Goal: Use online tool/utility: Utilize a website feature to perform a specific function

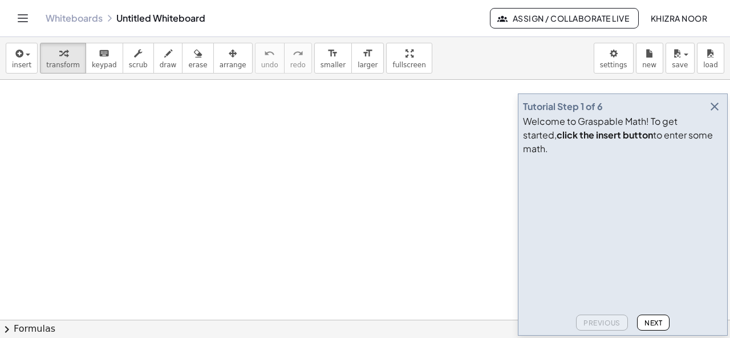
drag, startPoint x: 141, startPoint y: 152, endPoint x: 149, endPoint y: 169, distance: 18.6
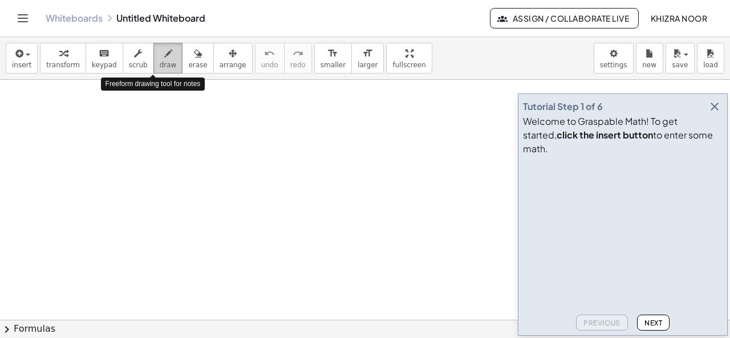
click at [160, 62] on span "draw" at bounding box center [168, 65] width 17 height 8
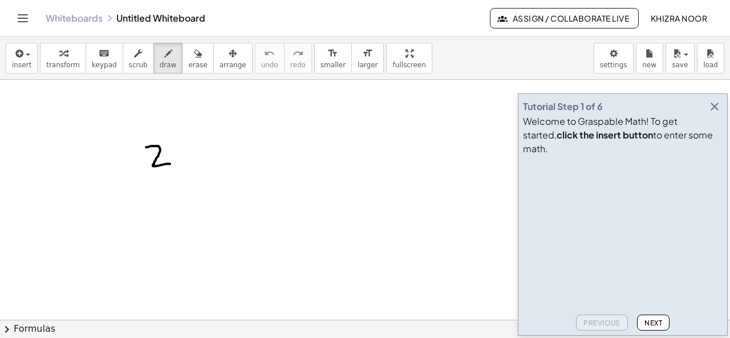
drag, startPoint x: 146, startPoint y: 147, endPoint x: 171, endPoint y: 163, distance: 30.0
drag, startPoint x: 187, startPoint y: 143, endPoint x: 211, endPoint y: 159, distance: 28.8
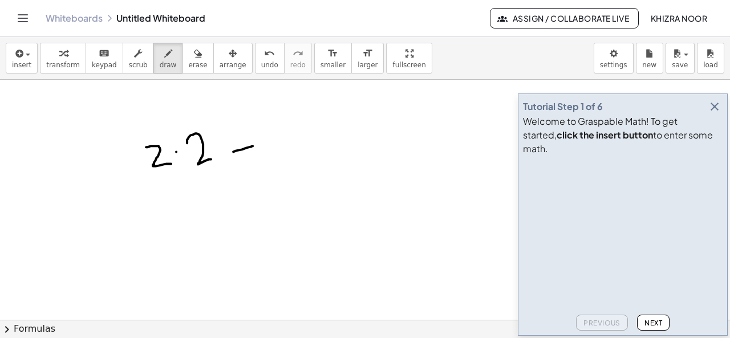
drag, startPoint x: 233, startPoint y: 151, endPoint x: 253, endPoint y: 145, distance: 20.8
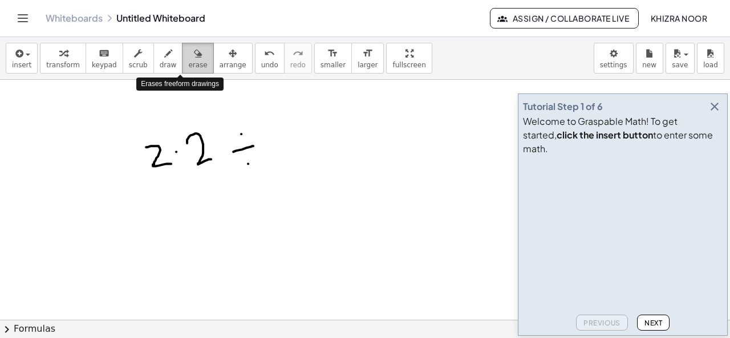
click at [194, 59] on icon "button" at bounding box center [198, 54] width 8 height 14
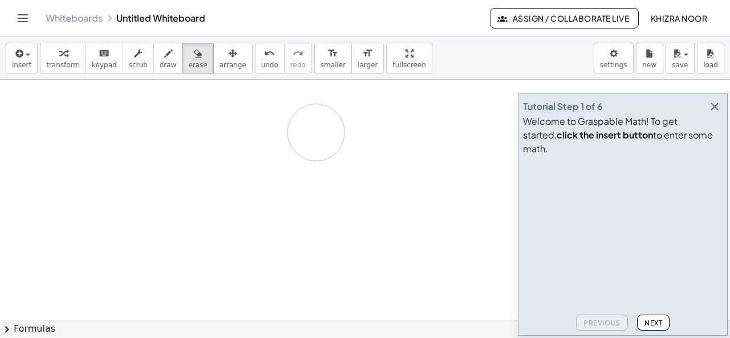
drag, startPoint x: 128, startPoint y: 156, endPoint x: 224, endPoint y: 160, distance: 95.9
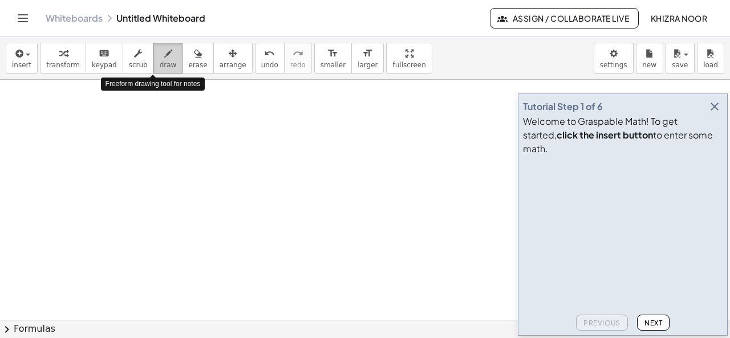
click at [153, 60] on button "draw" at bounding box center [168, 58] width 30 height 31
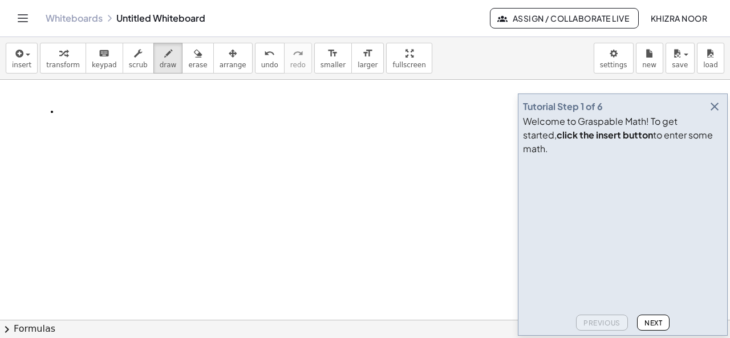
drag, startPoint x: 53, startPoint y: 101, endPoint x: 58, endPoint y: 125, distance: 23.9
drag, startPoint x: 48, startPoint y: 115, endPoint x: 57, endPoint y: 115, distance: 9.1
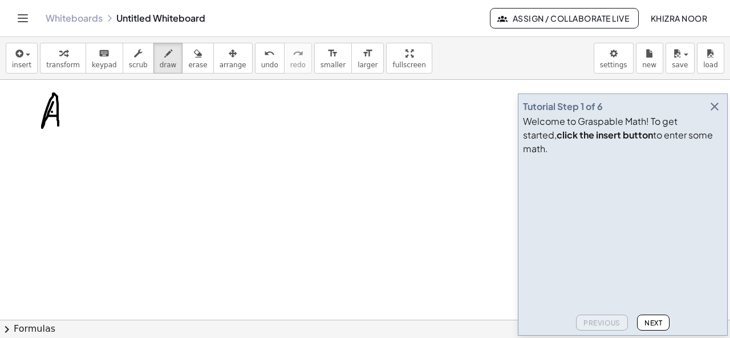
drag, startPoint x: 72, startPoint y: 115, endPoint x: 81, endPoint y: 115, distance: 8.6
drag, startPoint x: 73, startPoint y: 123, endPoint x: 79, endPoint y: 123, distance: 6.3
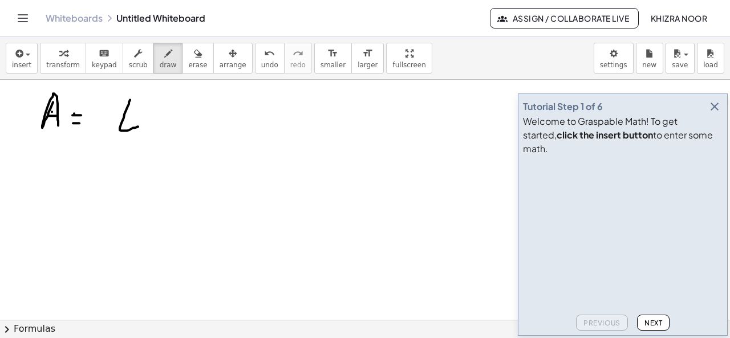
drag, startPoint x: 130, startPoint y: 99, endPoint x: 139, endPoint y: 126, distance: 28.1
drag, startPoint x: 155, startPoint y: 109, endPoint x: 173, endPoint y: 125, distance: 24.7
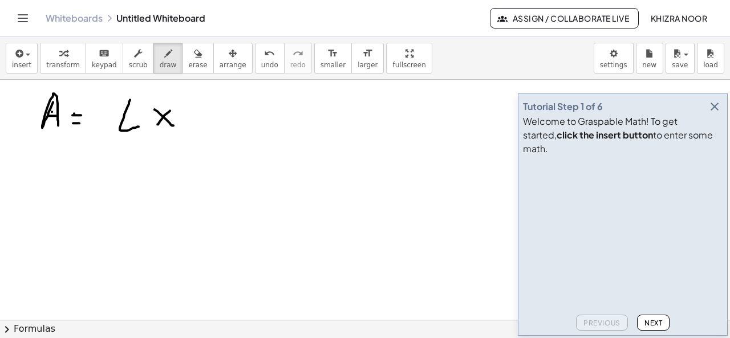
drag, startPoint x: 170, startPoint y: 110, endPoint x: 155, endPoint y: 127, distance: 22.6
drag, startPoint x: 193, startPoint y: 102, endPoint x: 228, endPoint y: 94, distance: 36.4
drag, startPoint x: 70, startPoint y: 162, endPoint x: 78, endPoint y: 162, distance: 8.0
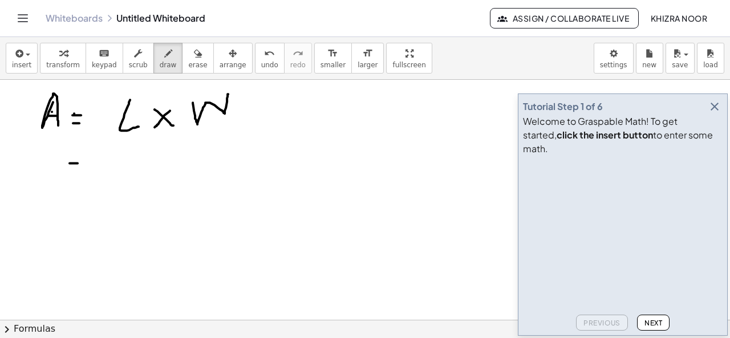
drag, startPoint x: 67, startPoint y: 174, endPoint x: 74, endPoint y: 174, distance: 7.4
drag, startPoint x: 113, startPoint y: 153, endPoint x: 123, endPoint y: 181, distance: 28.8
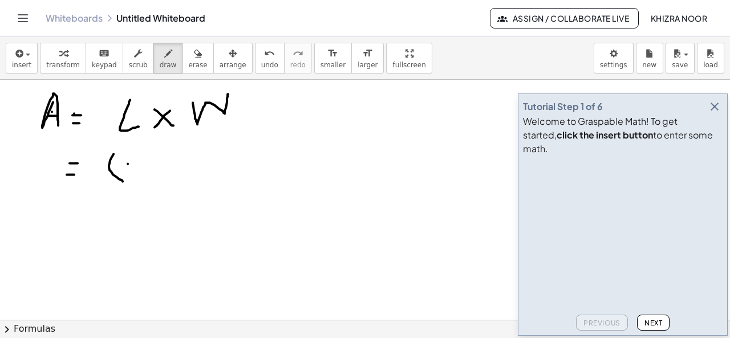
drag, startPoint x: 128, startPoint y: 163, endPoint x: 144, endPoint y: 182, distance: 25.0
drag, startPoint x: 147, startPoint y: 170, endPoint x: 165, endPoint y: 181, distance: 20.9
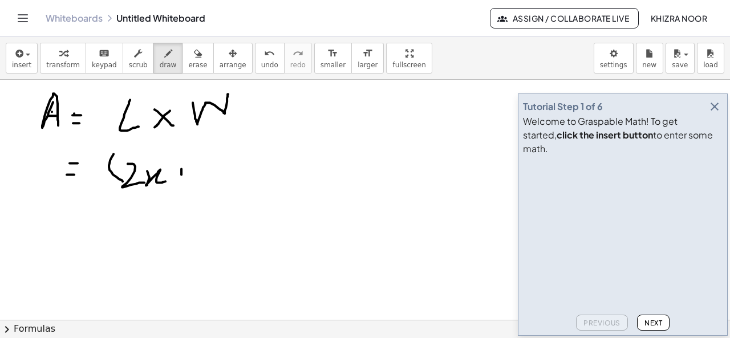
click at [194, 59] on icon "button" at bounding box center [198, 54] width 8 height 14
click at [162, 56] on button "draw" at bounding box center [168, 58] width 30 height 31
drag, startPoint x: 171, startPoint y: 172, endPoint x: 179, endPoint y: 172, distance: 8.0
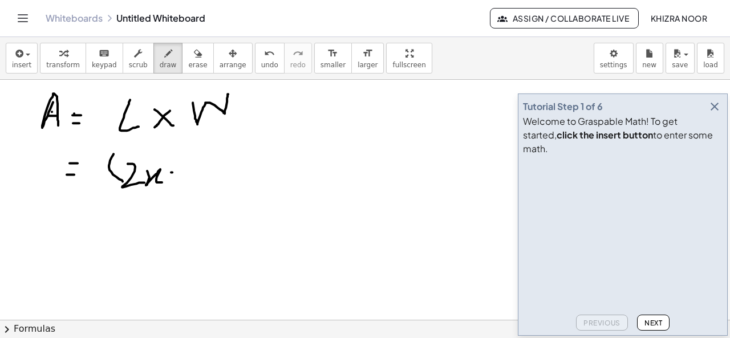
drag, startPoint x: 188, startPoint y: 163, endPoint x: 190, endPoint y: 185, distance: 21.8
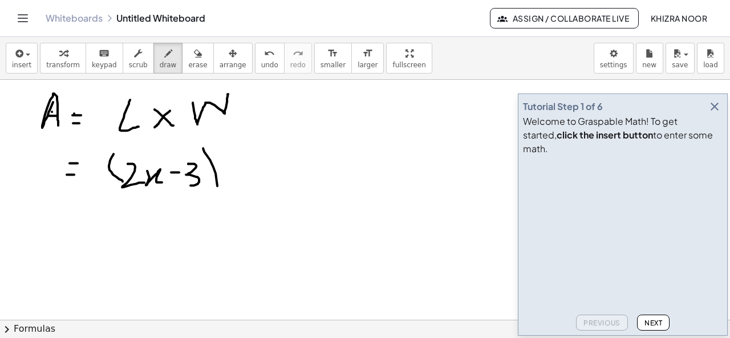
drag, startPoint x: 203, startPoint y: 148, endPoint x: 210, endPoint y: 201, distance: 53.5
drag, startPoint x: 235, startPoint y: 167, endPoint x: 253, endPoint y: 176, distance: 19.9
drag, startPoint x: 250, startPoint y: 165, endPoint x: 238, endPoint y: 178, distance: 18.2
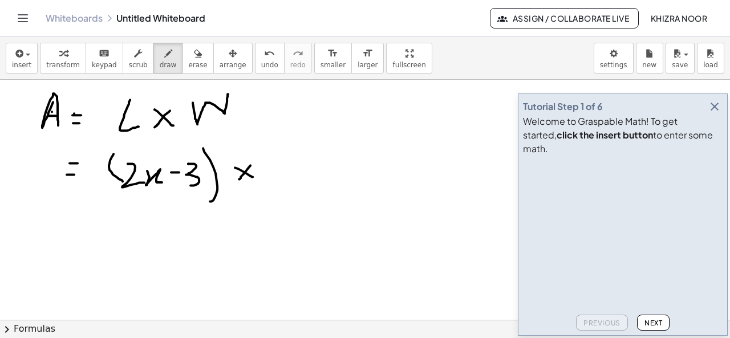
drag, startPoint x: 275, startPoint y: 151, endPoint x: 271, endPoint y: 188, distance: 36.7
drag, startPoint x: 278, startPoint y: 163, endPoint x: 285, endPoint y: 184, distance: 21.5
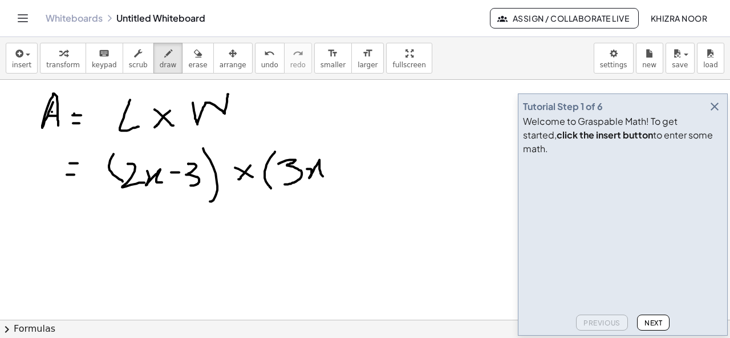
drag, startPoint x: 307, startPoint y: 168, endPoint x: 326, endPoint y: 178, distance: 21.7
drag, startPoint x: 350, startPoint y: 165, endPoint x: 365, endPoint y: 165, distance: 14.8
drag, startPoint x: 357, startPoint y: 159, endPoint x: 356, endPoint y: 183, distance: 24.5
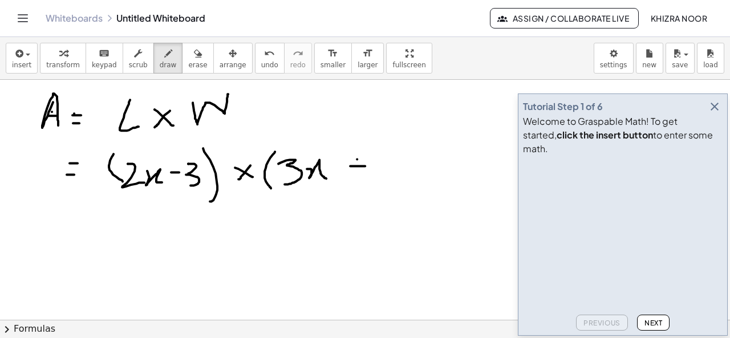
drag, startPoint x: 385, startPoint y: 151, endPoint x: 392, endPoint y: 184, distance: 33.8
drag, startPoint x: 406, startPoint y: 149, endPoint x: 406, endPoint y: 185, distance: 36.5
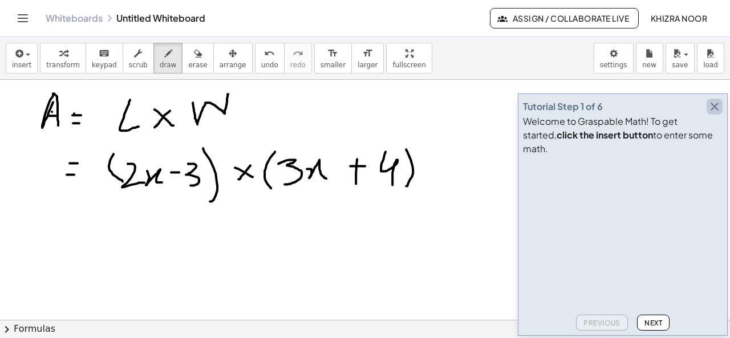
click at [714, 113] on icon "button" at bounding box center [715, 107] width 14 height 14
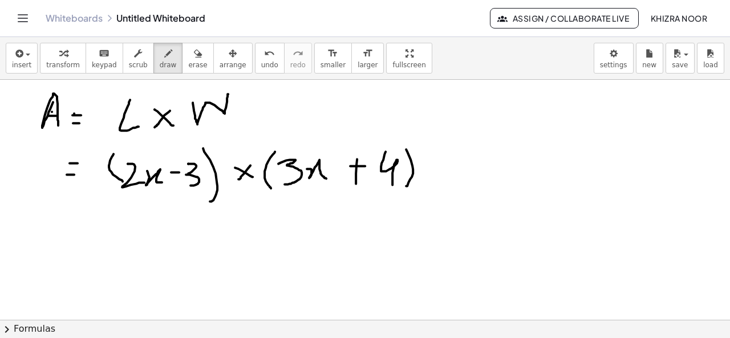
scroll to position [7, 0]
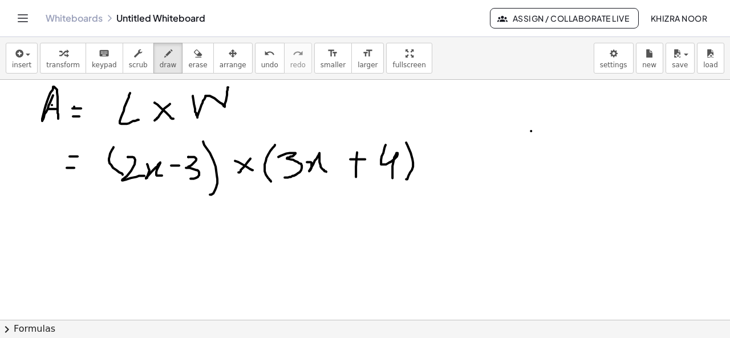
drag, startPoint x: 531, startPoint y: 130, endPoint x: 542, endPoint y: 147, distance: 19.8
drag, startPoint x: 546, startPoint y: 135, endPoint x: 555, endPoint y: 145, distance: 13.7
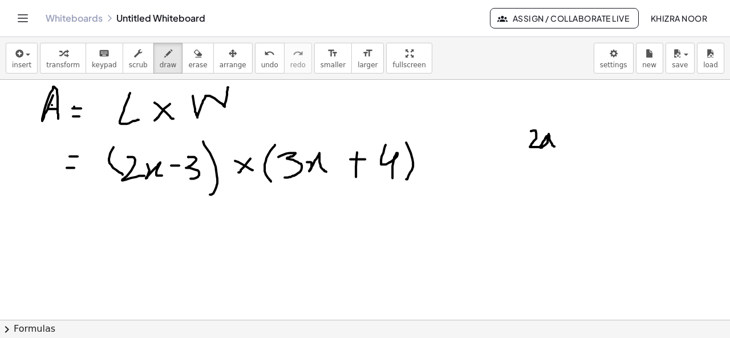
drag, startPoint x: 571, startPoint y: 135, endPoint x: 584, endPoint y: 135, distance: 12.5
drag, startPoint x: 593, startPoint y: 125, endPoint x: 600, endPoint y: 143, distance: 19.7
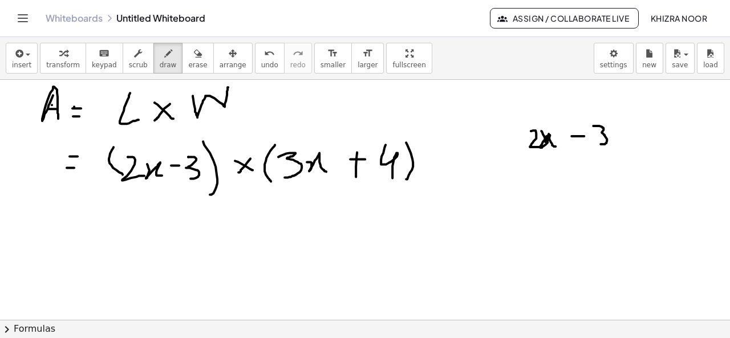
drag, startPoint x: 541, startPoint y: 130, endPoint x: 552, endPoint y: 131, distance: 10.8
drag, startPoint x: 533, startPoint y: 160, endPoint x: 534, endPoint y: 178, distance: 18.3
drag, startPoint x: 545, startPoint y: 169, endPoint x: 560, endPoint y: 180, distance: 18.4
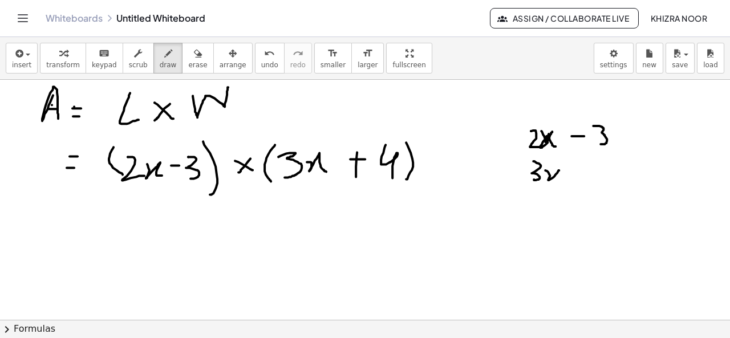
drag, startPoint x: 581, startPoint y: 162, endPoint x: 581, endPoint y: 175, distance: 12.5
drag, startPoint x: 576, startPoint y: 172, endPoint x: 588, endPoint y: 168, distance: 13.0
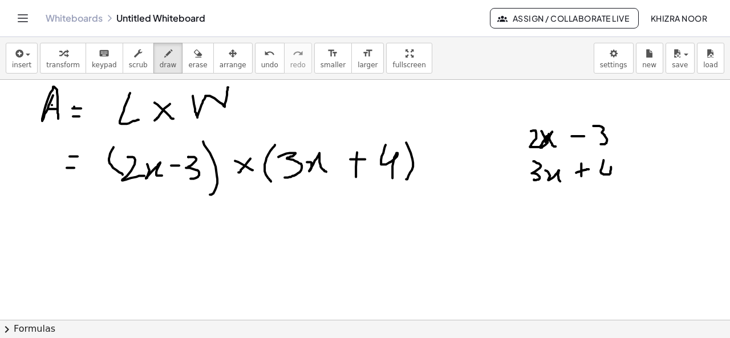
drag, startPoint x: 603, startPoint y: 159, endPoint x: 609, endPoint y: 185, distance: 26.8
drag, startPoint x: 509, startPoint y: 194, endPoint x: 668, endPoint y: 200, distance: 159.2
drag, startPoint x: 521, startPoint y: 200, endPoint x: 515, endPoint y: 216, distance: 17.5
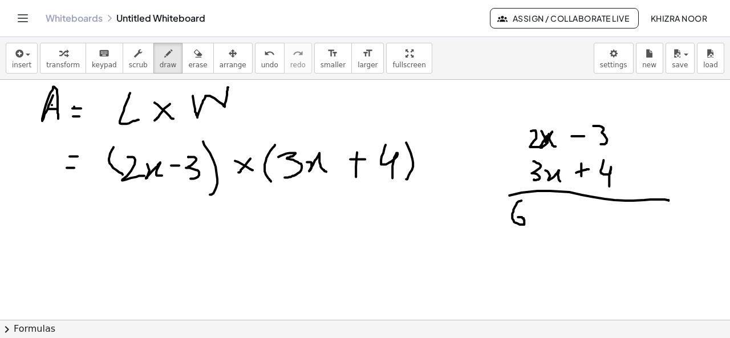
drag, startPoint x: 562, startPoint y: 160, endPoint x: 562, endPoint y: 167, distance: 6.8
drag, startPoint x: 535, startPoint y: 213, endPoint x: 548, endPoint y: 224, distance: 17.0
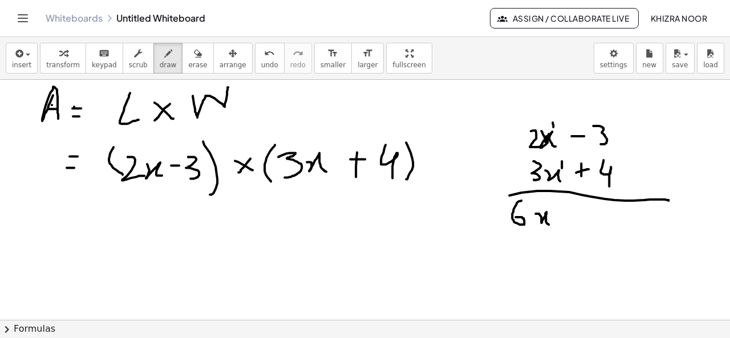
drag, startPoint x: 548, startPoint y: 199, endPoint x: 558, endPoint y: 206, distance: 12.2
drag, startPoint x: 569, startPoint y: 218, endPoint x: 583, endPoint y: 217, distance: 13.7
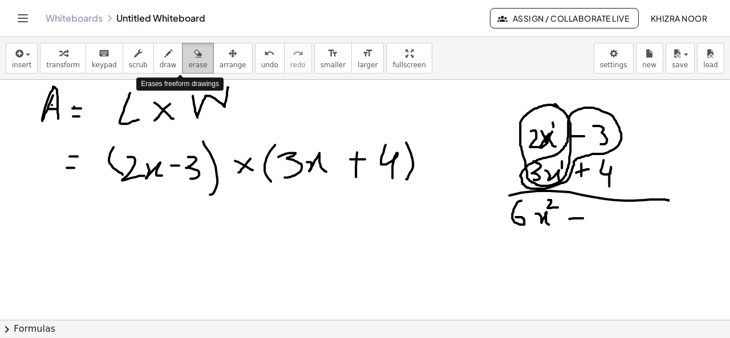
click at [194, 59] on icon "button" at bounding box center [198, 54] width 8 height 14
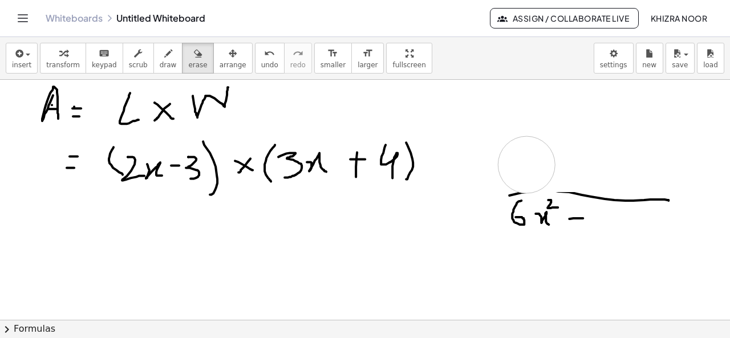
drag, startPoint x: 503, startPoint y: 127, endPoint x: 524, endPoint y: 165, distance: 43.1
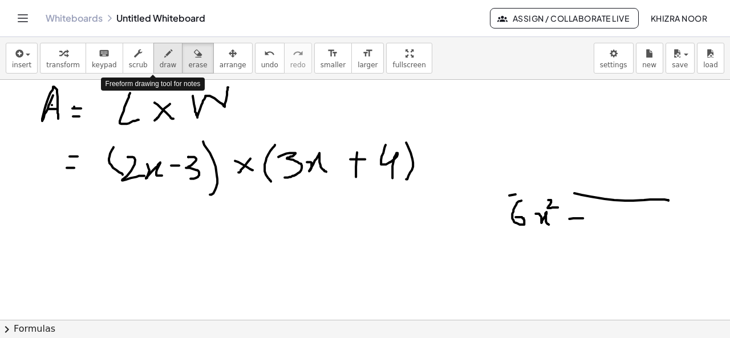
click at [160, 62] on span "draw" at bounding box center [168, 65] width 17 height 8
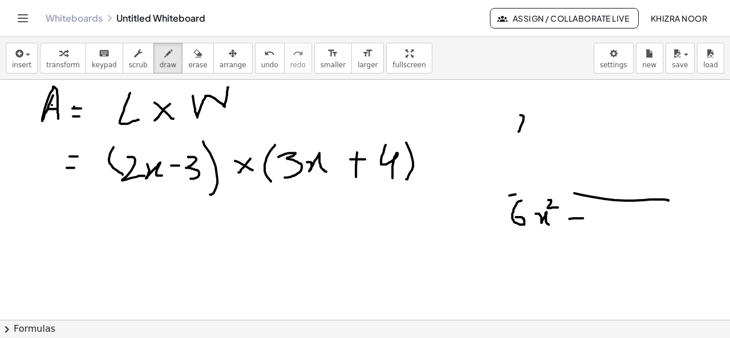
drag, startPoint x: 520, startPoint y: 114, endPoint x: 533, endPoint y: 127, distance: 18.1
drag, startPoint x: 538, startPoint y: 120, endPoint x: 553, endPoint y: 129, distance: 18.2
drag, startPoint x: 572, startPoint y: 123, endPoint x: 583, endPoint y: 123, distance: 10.3
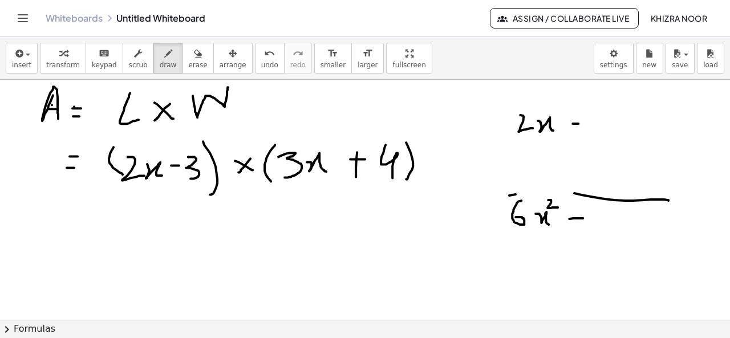
drag, startPoint x: 610, startPoint y: 110, endPoint x: 610, endPoint y: 128, distance: 18.3
drag, startPoint x: 517, startPoint y: 148, endPoint x: 521, endPoint y: 167, distance: 19.1
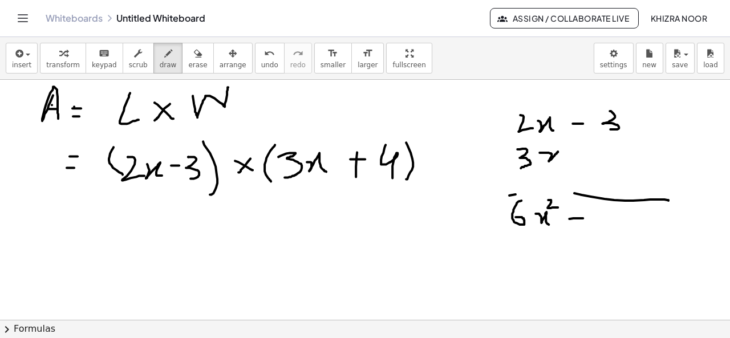
drag, startPoint x: 539, startPoint y: 152, endPoint x: 559, endPoint y: 159, distance: 21.3
drag, startPoint x: 583, startPoint y: 145, endPoint x: 583, endPoint y: 156, distance: 10.8
drag, startPoint x: 575, startPoint y: 152, endPoint x: 592, endPoint y: 150, distance: 16.6
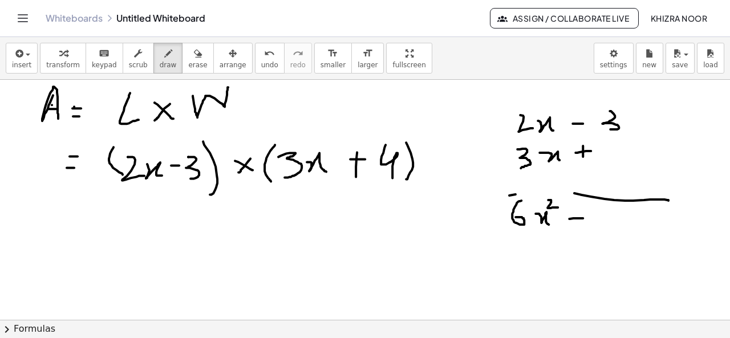
drag, startPoint x: 605, startPoint y: 135, endPoint x: 616, endPoint y: 162, distance: 28.9
drag, startPoint x: 515, startPoint y: 191, endPoint x: 582, endPoint y: 194, distance: 67.4
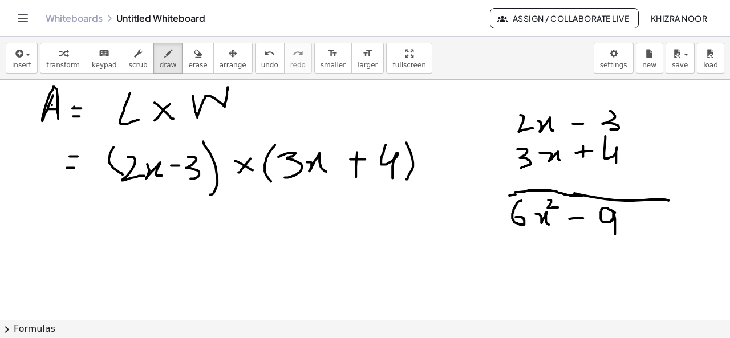
drag, startPoint x: 615, startPoint y: 212, endPoint x: 615, endPoint y: 234, distance: 22.2
drag, startPoint x: 625, startPoint y: 217, endPoint x: 644, endPoint y: 235, distance: 26.6
drag, startPoint x: 576, startPoint y: 257, endPoint x: 588, endPoint y: 256, distance: 11.4
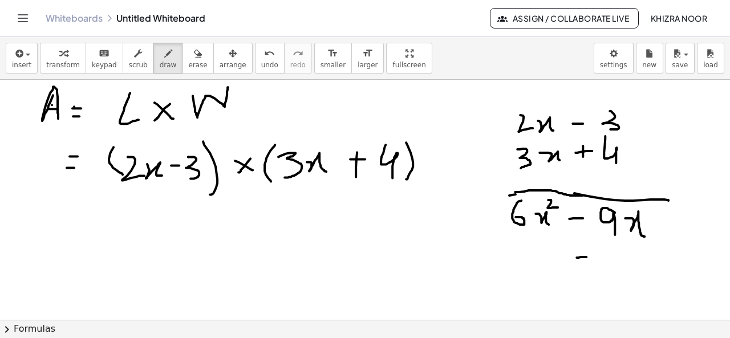
drag, startPoint x: 583, startPoint y: 248, endPoint x: 583, endPoint y: 261, distance: 12.5
drag, startPoint x: 633, startPoint y: 253, endPoint x: 649, endPoint y: 271, distance: 24.2
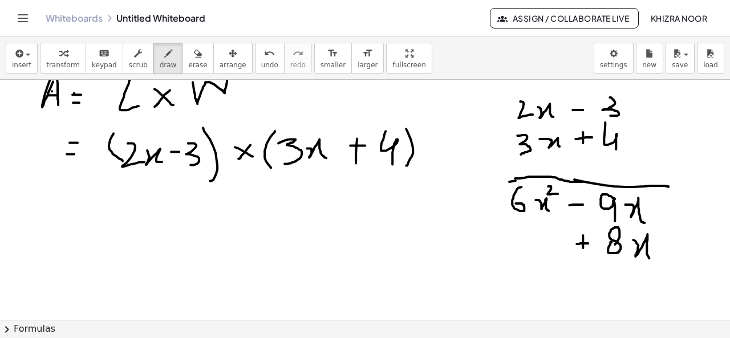
scroll to position [19, 0]
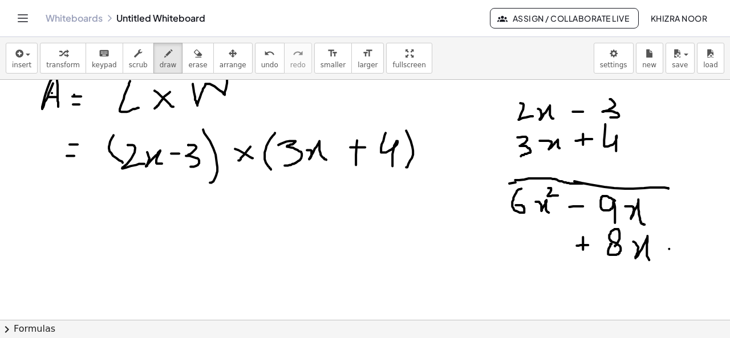
click at [669, 248] on div at bounding box center [365, 338] width 730 height 554
drag, startPoint x: 669, startPoint y: 248, endPoint x: 683, endPoint y: 247, distance: 14.3
click at [683, 247] on div at bounding box center [365, 338] width 730 height 554
drag, startPoint x: 693, startPoint y: 231, endPoint x: 698, endPoint y: 264, distance: 33.5
click at [698, 264] on div at bounding box center [365, 338] width 730 height 554
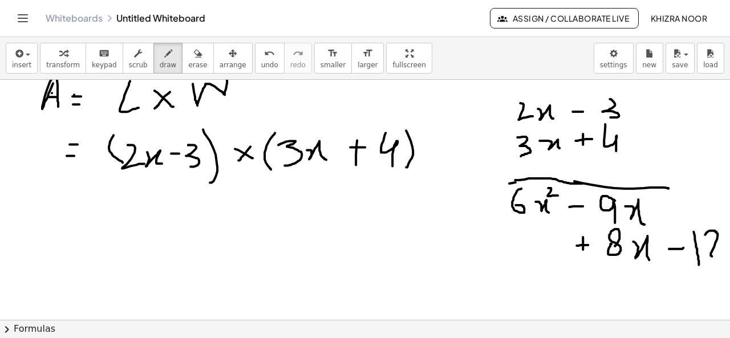
drag, startPoint x: 705, startPoint y: 234, endPoint x: 729, endPoint y: 255, distance: 32.3
click at [729, 255] on div "×" at bounding box center [365, 200] width 730 height 240
drag, startPoint x: 502, startPoint y: 262, endPoint x: 729, endPoint y: 267, distance: 227.6
click at [729, 267] on div "×" at bounding box center [365, 200] width 730 height 240
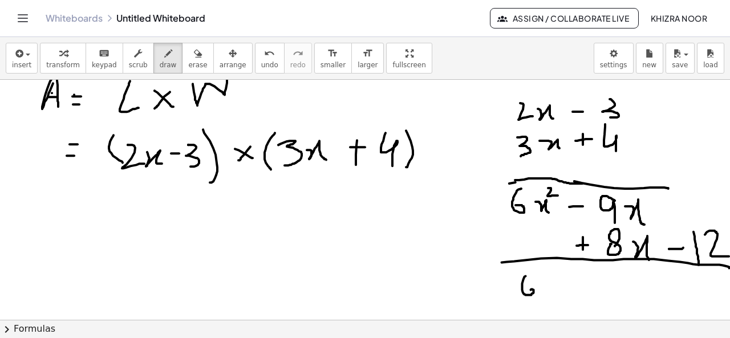
drag, startPoint x: 526, startPoint y: 275, endPoint x: 529, endPoint y: 291, distance: 16.2
click at [529, 291] on div at bounding box center [366, 338] width 733 height 554
drag, startPoint x: 540, startPoint y: 283, endPoint x: 554, endPoint y: 297, distance: 19.4
click at [554, 297] on div at bounding box center [366, 338] width 733 height 554
drag, startPoint x: 551, startPoint y: 270, endPoint x: 554, endPoint y: 275, distance: 6.2
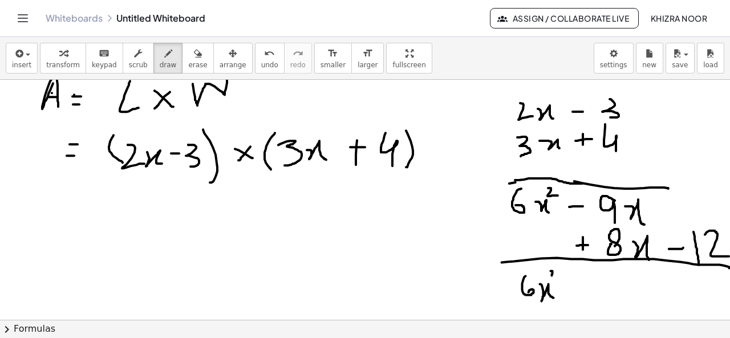
click at [554, 275] on div at bounding box center [366, 338] width 733 height 554
drag, startPoint x: 567, startPoint y: 292, endPoint x: 580, endPoint y: 291, distance: 13.7
click at [580, 291] on div at bounding box center [366, 338] width 733 height 554
drag, startPoint x: 600, startPoint y: 286, endPoint x: 621, endPoint y: 294, distance: 22.6
click at [621, 294] on div at bounding box center [366, 338] width 733 height 554
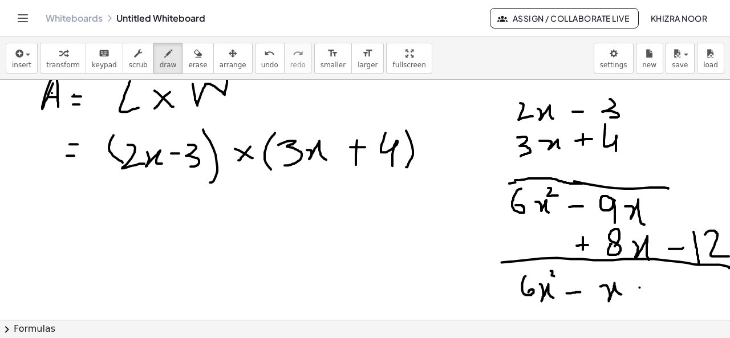
drag, startPoint x: 640, startPoint y: 287, endPoint x: 650, endPoint y: 287, distance: 10.3
click at [650, 287] on div at bounding box center [366, 338] width 733 height 554
drag, startPoint x: 665, startPoint y: 273, endPoint x: 669, endPoint y: 293, distance: 20.5
click at [669, 293] on div at bounding box center [366, 338] width 733 height 554
drag, startPoint x: 674, startPoint y: 275, endPoint x: 698, endPoint y: 287, distance: 27.0
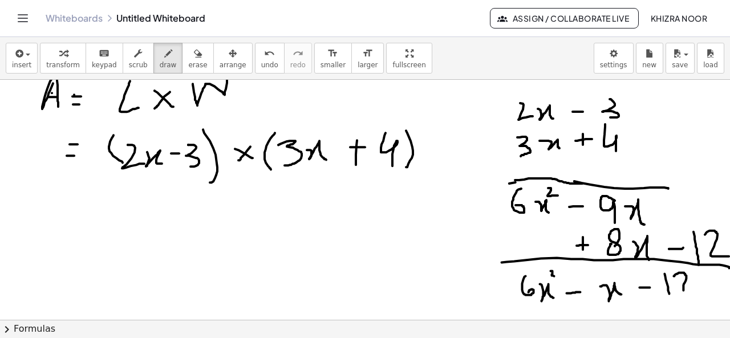
click at [698, 287] on div at bounding box center [366, 338] width 733 height 554
drag, startPoint x: 68, startPoint y: 216, endPoint x: 87, endPoint y: 212, distance: 19.1
click at [87, 212] on div at bounding box center [366, 338] width 733 height 554
drag, startPoint x: 71, startPoint y: 222, endPoint x: 89, endPoint y: 221, distance: 17.7
click at [89, 221] on div at bounding box center [366, 338] width 733 height 554
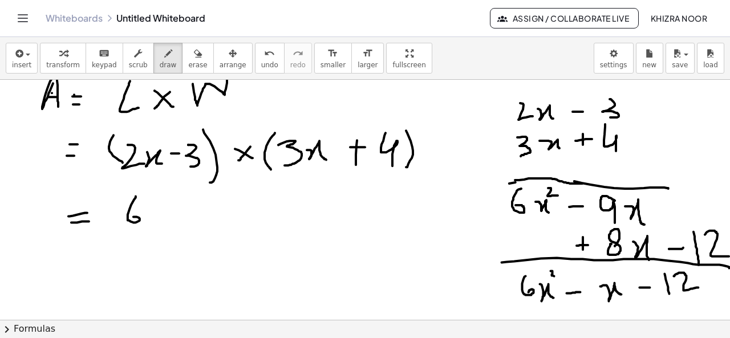
drag, startPoint x: 136, startPoint y: 196, endPoint x: 131, endPoint y: 218, distance: 22.8
click at [131, 218] on div at bounding box center [366, 338] width 733 height 554
drag, startPoint x: 151, startPoint y: 210, endPoint x: 170, endPoint y: 223, distance: 23.1
click at [170, 223] on div at bounding box center [366, 338] width 733 height 554
drag, startPoint x: 168, startPoint y: 194, endPoint x: 180, endPoint y: 205, distance: 15.8
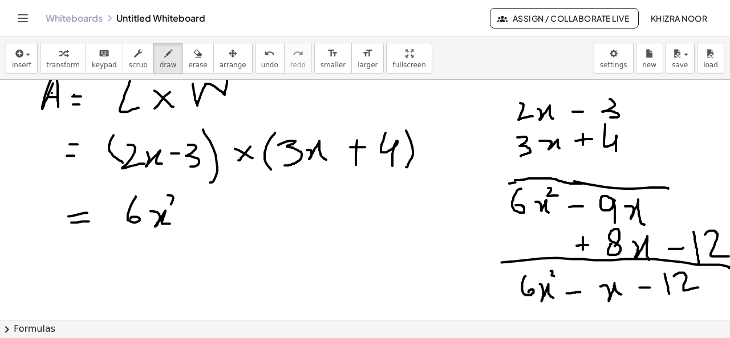
click at [180, 205] on div at bounding box center [366, 338] width 733 height 554
drag, startPoint x: 187, startPoint y: 218, endPoint x: 201, endPoint y: 218, distance: 14.3
click at [201, 218] on div at bounding box center [366, 338] width 733 height 554
drag, startPoint x: 212, startPoint y: 213, endPoint x: 224, endPoint y: 224, distance: 17.0
click at [224, 224] on div at bounding box center [366, 338] width 733 height 554
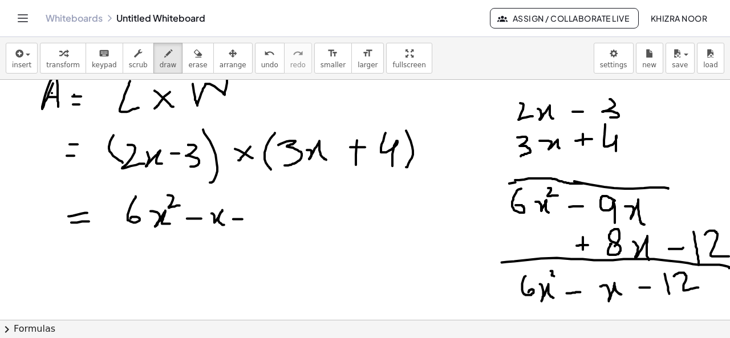
drag, startPoint x: 233, startPoint y: 218, endPoint x: 243, endPoint y: 218, distance: 10.3
click at [243, 218] on div at bounding box center [366, 338] width 733 height 554
drag, startPoint x: 271, startPoint y: 201, endPoint x: 269, endPoint y: 232, distance: 30.9
click at [269, 232] on div at bounding box center [366, 338] width 733 height 554
drag, startPoint x: 286, startPoint y: 207, endPoint x: 314, endPoint y: 223, distance: 32.7
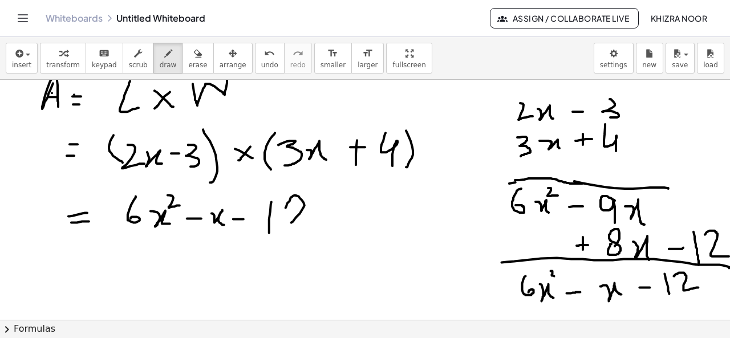
click at [314, 223] on div at bounding box center [366, 338] width 733 height 554
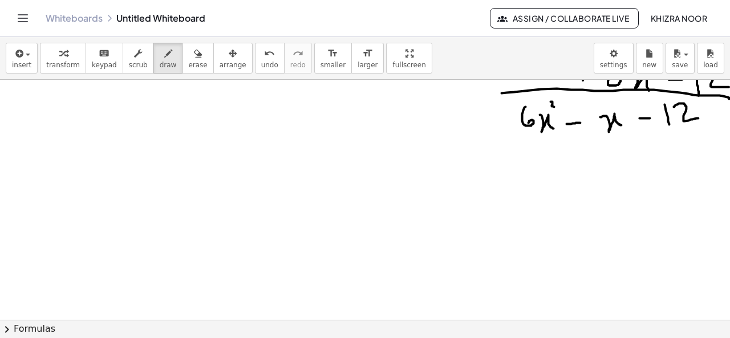
scroll to position [212, 0]
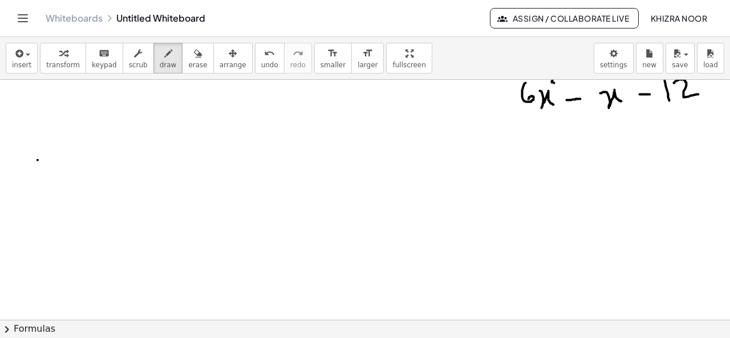
click at [38, 159] on div at bounding box center [366, 145] width 733 height 554
drag, startPoint x: 38, startPoint y: 159, endPoint x: 56, endPoint y: 155, distance: 19.4
click at [56, 155] on div at bounding box center [366, 145] width 733 height 554
drag, startPoint x: 38, startPoint y: 143, endPoint x: 50, endPoint y: 143, distance: 12.0
click at [50, 143] on div at bounding box center [366, 145] width 733 height 554
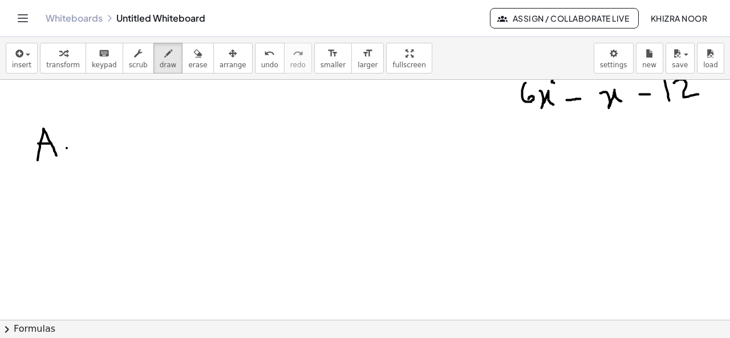
click at [72, 147] on div at bounding box center [366, 145] width 733 height 554
drag, startPoint x: 64, startPoint y: 155, endPoint x: 76, endPoint y: 155, distance: 12.0
click at [76, 155] on div at bounding box center [366, 145] width 733 height 554
drag, startPoint x: 103, startPoint y: 135, endPoint x: 100, endPoint y: 159, distance: 24.1
click at [100, 159] on div at bounding box center [366, 145] width 733 height 554
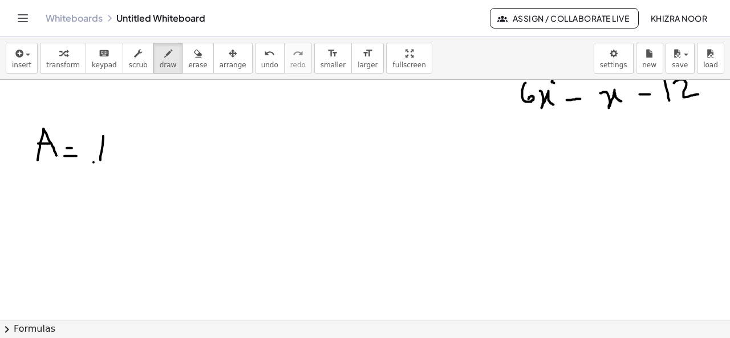
drag, startPoint x: 94, startPoint y: 161, endPoint x: 116, endPoint y: 160, distance: 22.3
click at [116, 160] on div at bounding box center [366, 145] width 733 height 554
drag, startPoint x: 99, startPoint y: 172, endPoint x: 113, endPoint y: 192, distance: 24.2
click at [113, 192] on div at bounding box center [366, 145] width 733 height 554
drag, startPoint x: 147, startPoint y: 134, endPoint x: 155, endPoint y: 156, distance: 23.1
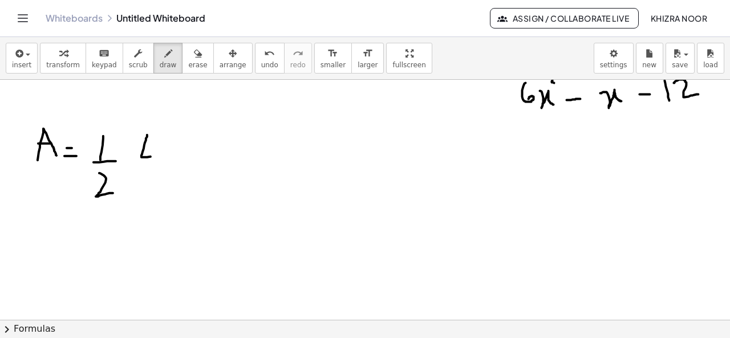
click at [155, 156] on div at bounding box center [366, 145] width 733 height 554
drag, startPoint x: 139, startPoint y: 115, endPoint x: 143, endPoint y: 172, distance: 57.1
click at [143, 172] on div at bounding box center [366, 145] width 733 height 554
drag, startPoint x: 173, startPoint y: 145, endPoint x: 184, endPoint y: 155, distance: 14.5
click at [184, 155] on div at bounding box center [366, 145] width 733 height 554
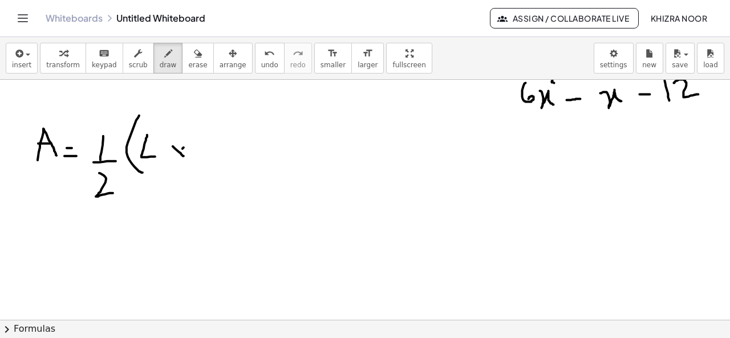
drag, startPoint x: 184, startPoint y: 147, endPoint x: 173, endPoint y: 157, distance: 14.9
click at [173, 157] on div at bounding box center [366, 145] width 733 height 554
drag, startPoint x: 212, startPoint y: 127, endPoint x: 239, endPoint y: 130, distance: 27.5
click at [239, 130] on div at bounding box center [366, 145] width 733 height 554
drag, startPoint x: 249, startPoint y: 116, endPoint x: 250, endPoint y: 157, distance: 41.7
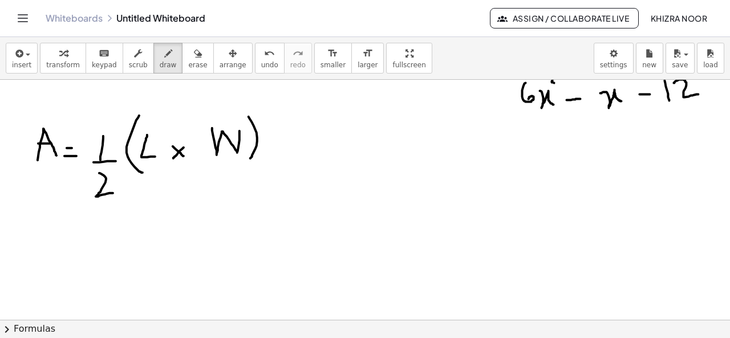
click at [250, 157] on div at bounding box center [366, 145] width 733 height 554
drag, startPoint x: 64, startPoint y: 247, endPoint x: 71, endPoint y: 247, distance: 6.8
click at [71, 247] on div at bounding box center [366, 145] width 733 height 554
drag, startPoint x: 59, startPoint y: 257, endPoint x: 68, endPoint y: 257, distance: 9.7
click at [68, 257] on div at bounding box center [366, 145] width 733 height 554
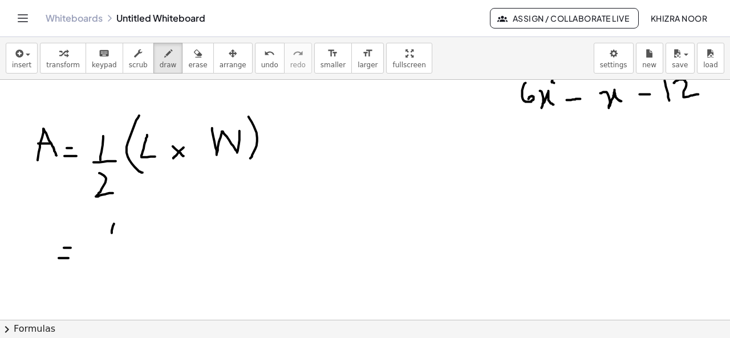
drag, startPoint x: 114, startPoint y: 223, endPoint x: 108, endPoint y: 241, distance: 19.3
click at [108, 241] on div at bounding box center [366, 145] width 733 height 554
drag, startPoint x: 99, startPoint y: 246, endPoint x: 124, endPoint y: 245, distance: 25.1
click at [124, 245] on div at bounding box center [366, 145] width 733 height 554
drag, startPoint x: 107, startPoint y: 259, endPoint x: 122, endPoint y: 287, distance: 31.4
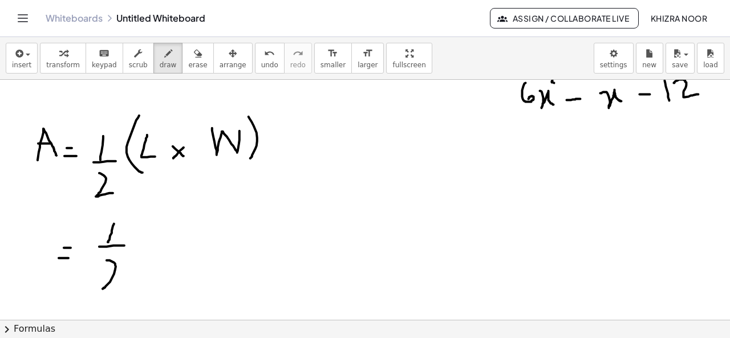
click at [122, 287] on div at bounding box center [366, 145] width 733 height 554
drag, startPoint x: 166, startPoint y: 213, endPoint x: 166, endPoint y: 253, distance: 39.9
click at [166, 253] on div at bounding box center [366, 145] width 733 height 554
drag, startPoint x: 189, startPoint y: 220, endPoint x: 180, endPoint y: 244, distance: 26.2
click at [180, 244] on div at bounding box center [366, 145] width 733 height 554
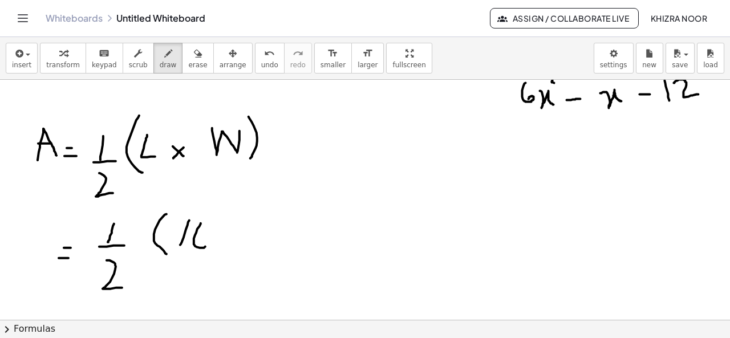
drag, startPoint x: 201, startPoint y: 222, endPoint x: 197, endPoint y: 246, distance: 23.6
click at [197, 246] on div at bounding box center [366, 145] width 733 height 554
drag, startPoint x: 227, startPoint y: 232, endPoint x: 235, endPoint y: 243, distance: 13.9
click at [235, 243] on div at bounding box center [366, 145] width 733 height 554
drag, startPoint x: 237, startPoint y: 231, endPoint x: 225, endPoint y: 246, distance: 19.5
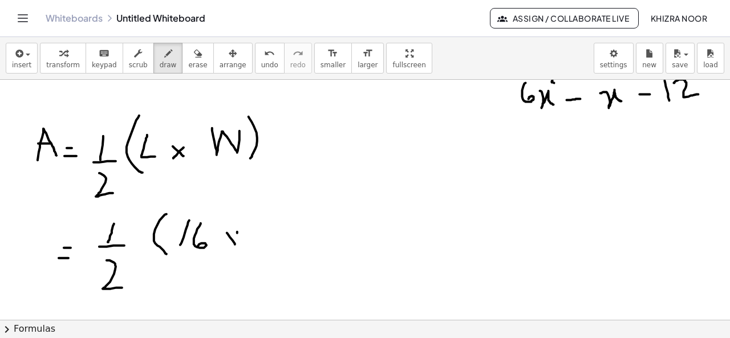
click at [225, 246] on div at bounding box center [366, 145] width 733 height 554
drag, startPoint x: 277, startPoint y: 218, endPoint x: 287, endPoint y: 240, distance: 24.0
click at [287, 240] on div at bounding box center [366, 145] width 733 height 554
drag, startPoint x: 290, startPoint y: 227, endPoint x: 303, endPoint y: 238, distance: 17.8
click at [303, 238] on div at bounding box center [366, 145] width 733 height 554
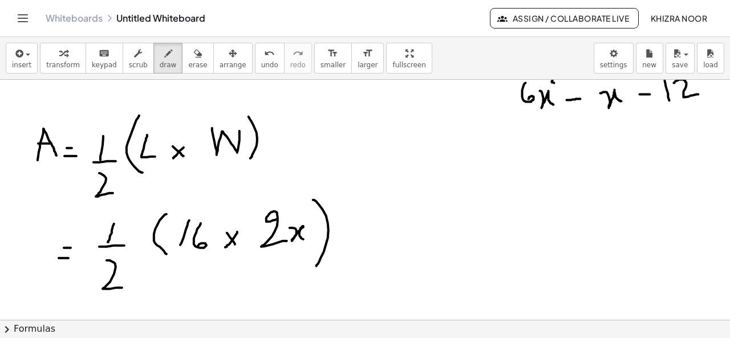
drag, startPoint x: 313, startPoint y: 199, endPoint x: 316, endPoint y: 265, distance: 66.2
click at [316, 265] on div at bounding box center [366, 145] width 733 height 554
drag, startPoint x: 121, startPoint y: 266, endPoint x: 91, endPoint y: 285, distance: 35.6
click at [91, 285] on div at bounding box center [366, 145] width 733 height 554
drag, startPoint x: 284, startPoint y: 212, endPoint x: 249, endPoint y: 253, distance: 53.8
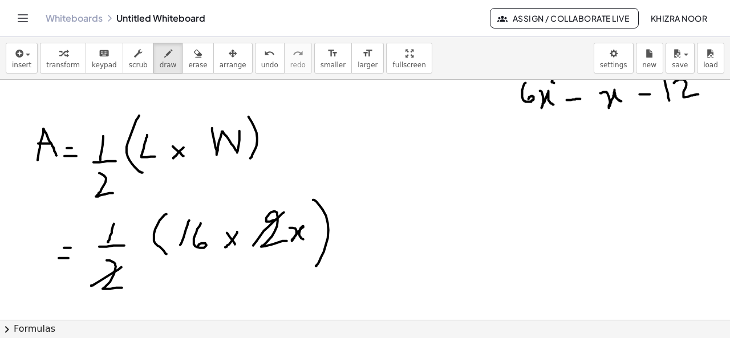
click at [249, 253] on div at bounding box center [366, 145] width 733 height 554
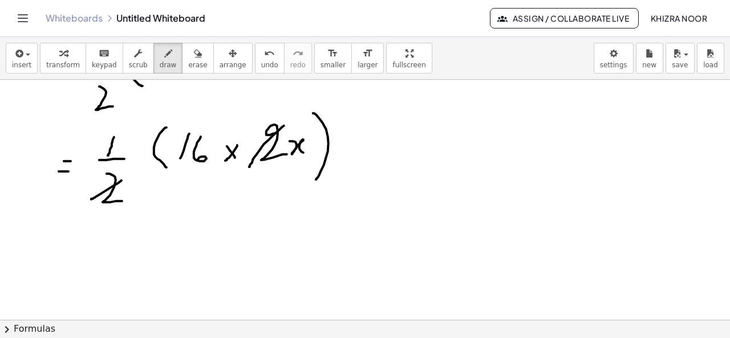
scroll to position [311, 0]
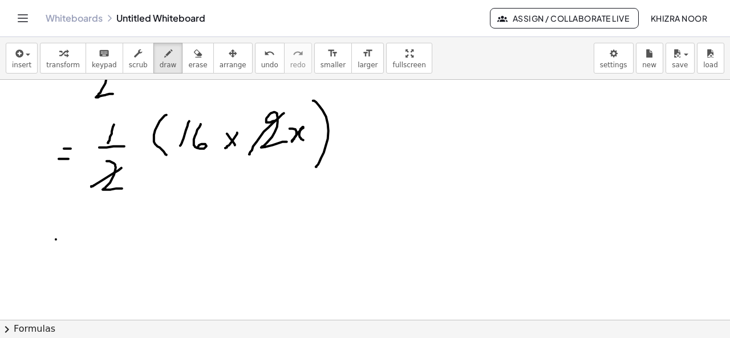
drag, startPoint x: 56, startPoint y: 239, endPoint x: 71, endPoint y: 239, distance: 14.8
click at [71, 239] on div at bounding box center [366, 130] width 733 height 723
drag, startPoint x: 55, startPoint y: 246, endPoint x: 70, endPoint y: 246, distance: 14.8
click at [70, 246] on div at bounding box center [366, 130] width 733 height 723
drag, startPoint x: 133, startPoint y: 210, endPoint x: 124, endPoint y: 249, distance: 40.3
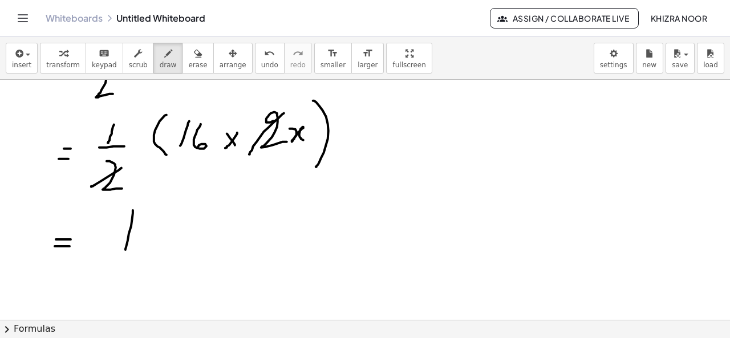
click at [124, 249] on div at bounding box center [366, 130] width 733 height 723
drag
click at [153, 239] on div at bounding box center [366, 130] width 733 height 723
click at [308, 109] on div at bounding box center [366, 130] width 733 height 723
click at [215, 249] on div at bounding box center [366, 130] width 733 height 723
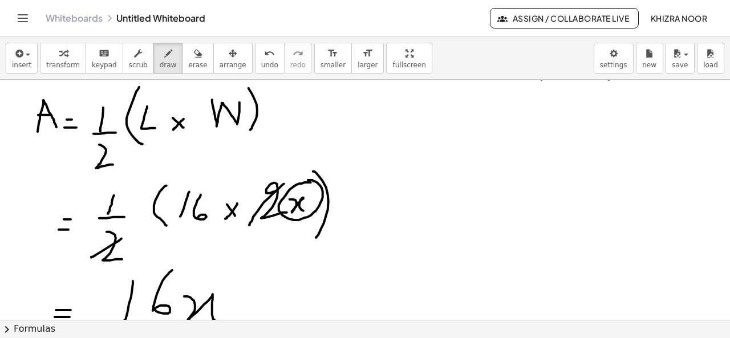
scroll to position [259, 0]
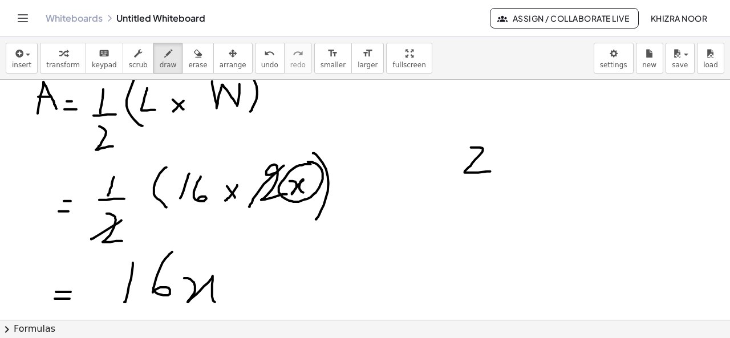
drag, startPoint x: 471, startPoint y: 147, endPoint x: 494, endPoint y: 170, distance: 33.5
click at [494, 170] on div at bounding box center [366, 182] width 733 height 723
drag, startPoint x: 449, startPoint y: 188, endPoint x: 517, endPoint y: 184, distance: 68.0
click at [517, 184] on div at bounding box center [366, 182] width 733 height 723
drag, startPoint x: 470, startPoint y: 202, endPoint x: 494, endPoint y: 224, distance: 32.7
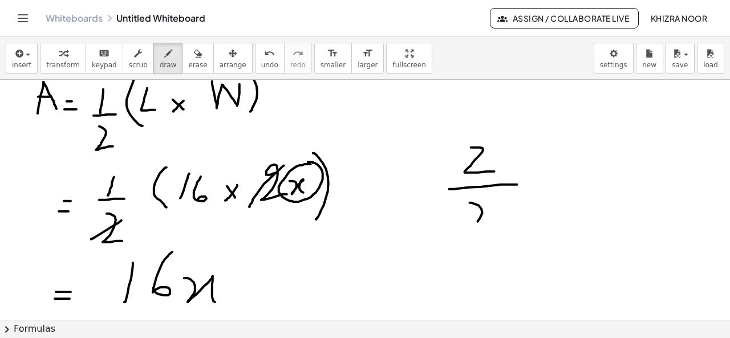
click at [494, 224] on div at bounding box center [366, 182] width 733 height 723
drag, startPoint x: 494, startPoint y: 201, endPoint x: 450, endPoint y: 239, distance: 57.4
click at [450, 239] on div at bounding box center [366, 182] width 733 height 723
click at [499, 218] on div at bounding box center [366, 182] width 733 height 723
drag, startPoint x: 501, startPoint y: 155, endPoint x: 445, endPoint y: 174, distance: 58.6
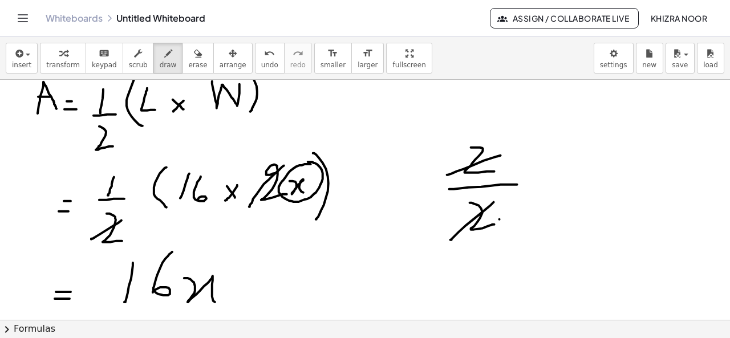
click at [445, 174] on div at bounding box center [366, 182] width 733 height 723
drag, startPoint x: 514, startPoint y: 150, endPoint x: 514, endPoint y: 159, distance: 9.1
click at [514, 159] on div at bounding box center [366, 182] width 733 height 723
drag, startPoint x: 496, startPoint y: 212, endPoint x: 499, endPoint y: 229, distance: 16.9
click at [499, 229] on div at bounding box center [366, 182] width 733 height 723
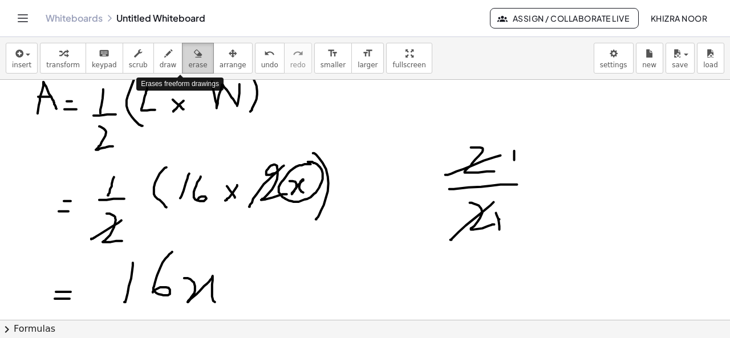
click at [188, 65] on span "erase" at bounding box center [197, 65] width 19 height 8
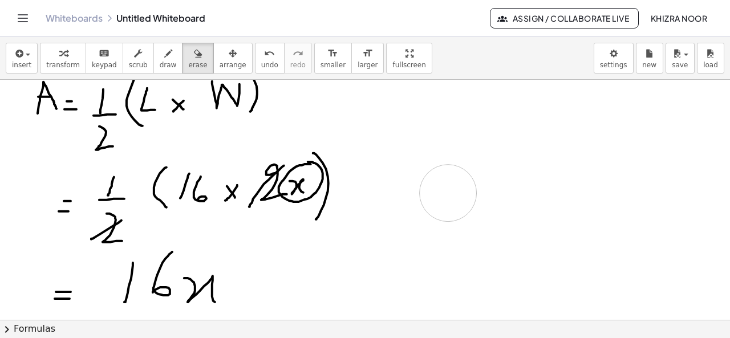
drag, startPoint x: 481, startPoint y: 128, endPoint x: 448, endPoint y: 196, distance: 75.0
click at [448, 196] on div at bounding box center [366, 182] width 733 height 723
drag, startPoint x: 129, startPoint y: 223, endPoint x: 128, endPoint y: 235, distance: 12.6
click at [128, 235] on div at bounding box center [366, 182] width 733 height 723
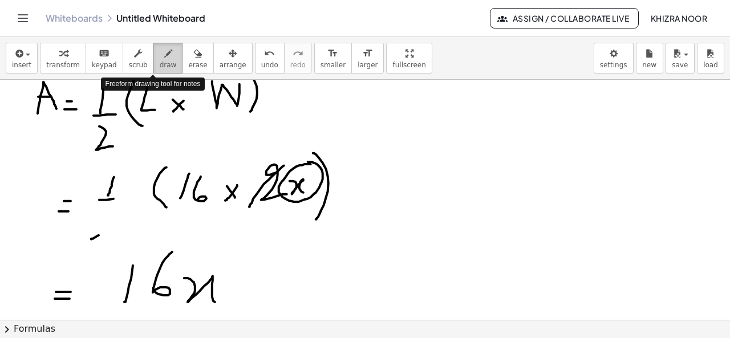
click at [164, 55] on icon "button" at bounding box center [168, 54] width 8 height 14
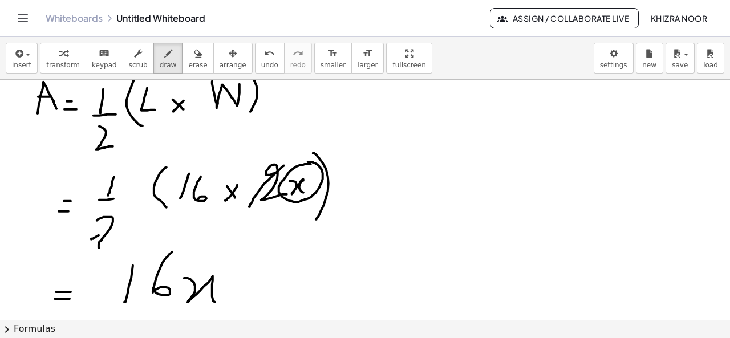
drag, startPoint x: 97, startPoint y: 220, endPoint x: 112, endPoint y: 247, distance: 31.1
click at [112, 247] on div at bounding box center [366, 182] width 733 height 723
drag, startPoint x: 125, startPoint y: 215, endPoint x: 93, endPoint y: 242, distance: 42.5
click at [93, 242] on div at bounding box center [366, 182] width 733 height 723
drag, startPoint x: 128, startPoint y: 227, endPoint x: 123, endPoint y: 238, distance: 11.5
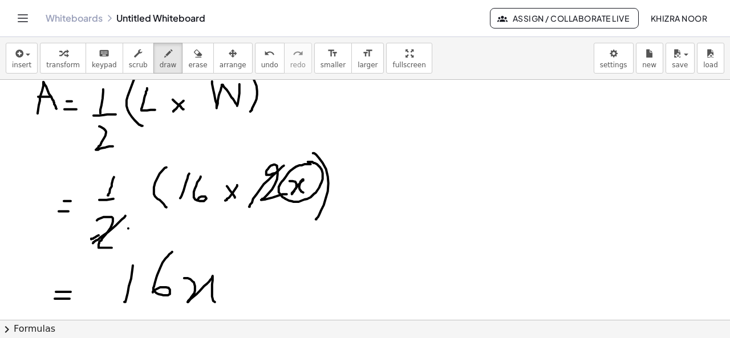
click at [123, 238] on div at bounding box center [366, 182] width 733 height 723
click at [284, 147] on div at bounding box center [366, 182] width 733 height 723
drag, startPoint x: 127, startPoint y: 230, endPoint x: 116, endPoint y: 257, distance: 29.1
click at [116, 257] on div at bounding box center [366, 182] width 733 height 723
drag, startPoint x: 514, startPoint y: 106, endPoint x: 506, endPoint y: 141, distance: 35.6
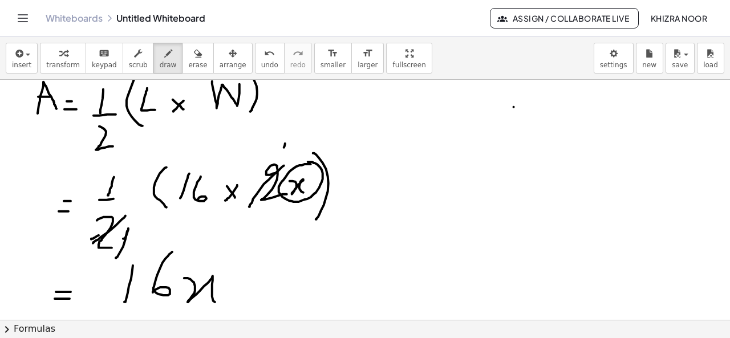
click at [506, 141] on div at bounding box center [366, 182] width 733 height 723
drag, startPoint x: 481, startPoint y: 149, endPoint x: 542, endPoint y: 145, distance: 61.1
click at [542, 145] on div at bounding box center [366, 182] width 733 height 723
drag, startPoint x: 508, startPoint y: 162, endPoint x: 505, endPoint y: 193, distance: 30.4
click at [505, 193] on div at bounding box center [366, 182] width 733 height 723
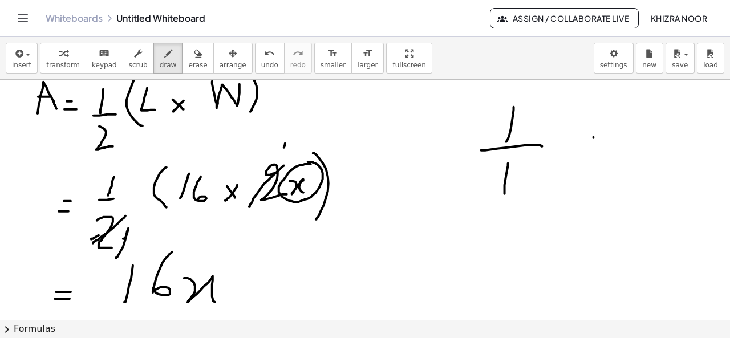
drag, startPoint x: 594, startPoint y: 136, endPoint x: 608, endPoint y: 136, distance: 14.3
click at [608, 136] on div at bounding box center [366, 182] width 733 height 723
click at [599, 143] on div at bounding box center [366, 182] width 733 height 723
drag, startPoint x: 647, startPoint y: 111, endPoint x: 640, endPoint y: 143, distance: 32.7
click at [640, 143] on div at bounding box center [366, 182] width 733 height 723
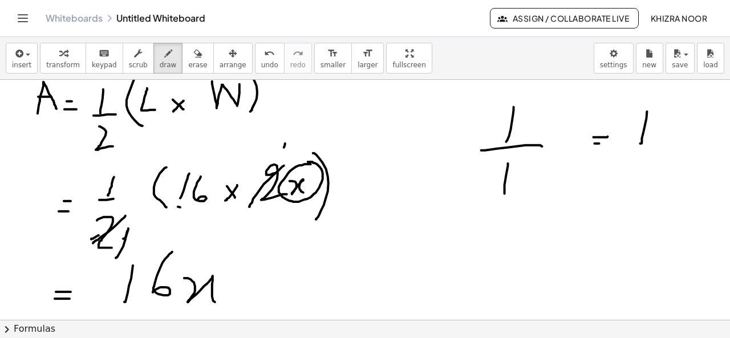
drag, startPoint x: 178, startPoint y: 206, endPoint x: 206, endPoint y: 209, distance: 28.1
click at [206, 209] on div at bounding box center [366, 182] width 733 height 723
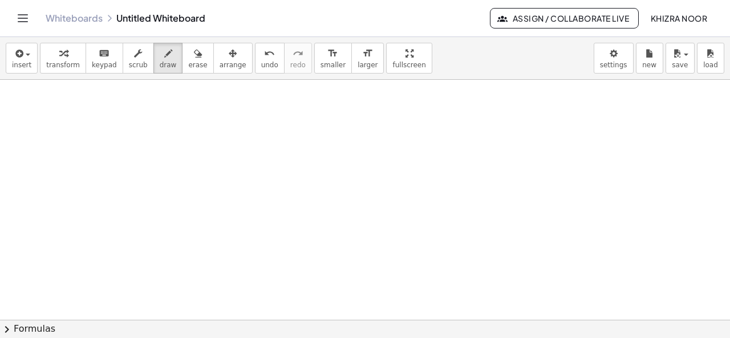
scroll to position [491, 0]
drag, startPoint x: 59, startPoint y: 108, endPoint x: 67, endPoint y: 120, distance: 15.2
click at [67, 120] on div at bounding box center [366, 70] width 733 height 964
click at [194, 57] on icon "button" at bounding box center [198, 54] width 8 height 14
click at [70, 119] on div at bounding box center [366, 70] width 733 height 964
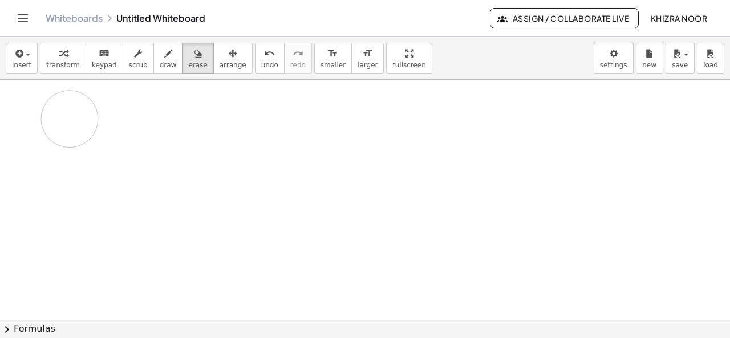
click at [70, 119] on div at bounding box center [366, 70] width 733 height 964
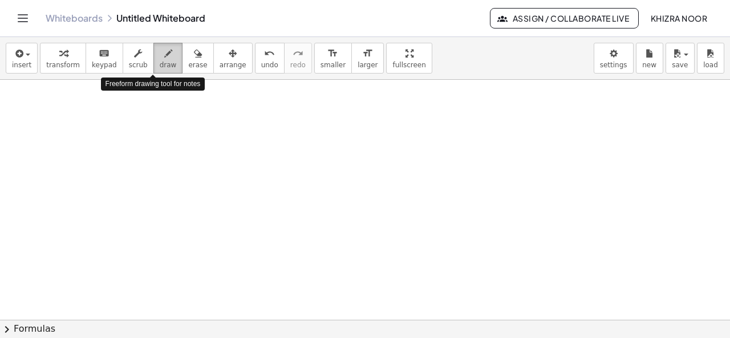
click at [164, 58] on icon "button" at bounding box center [168, 54] width 8 height 14
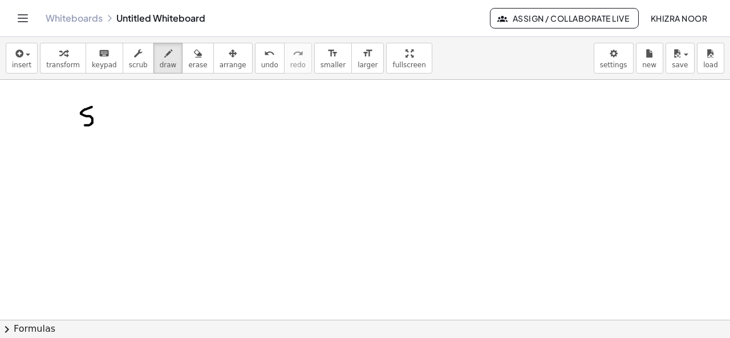
drag, startPoint x: 92, startPoint y: 107, endPoint x: 84, endPoint y: 125, distance: 19.7
click at [84, 125] on div at bounding box center [366, 70] width 733 height 964
drag, startPoint x: 101, startPoint y: 113, endPoint x: 116, endPoint y: 124, distance: 18.5
click at [116, 124] on div at bounding box center [366, 70] width 733 height 964
drag, startPoint x: 152, startPoint y: 111, endPoint x: 165, endPoint y: 123, distance: 17.0
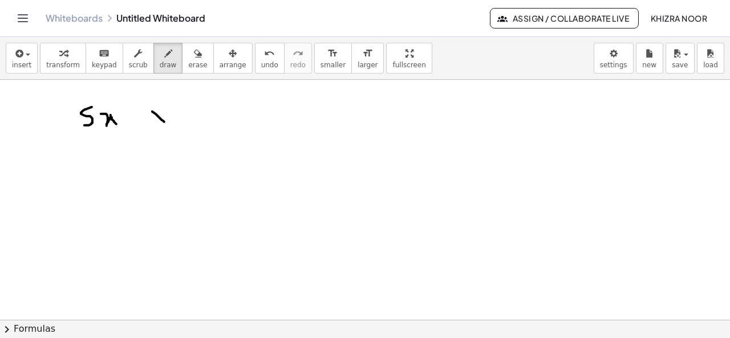
click at [165, 123] on div at bounding box center [366, 70] width 733 height 964
drag, startPoint x: 165, startPoint y: 112, endPoint x: 155, endPoint y: 124, distance: 15.8
click at [155, 124] on div at bounding box center [366, 70] width 733 height 964
drag, startPoint x: 201, startPoint y: 108, endPoint x: 213, endPoint y: 128, distance: 24.1
click at [213, 128] on div at bounding box center [366, 70] width 733 height 964
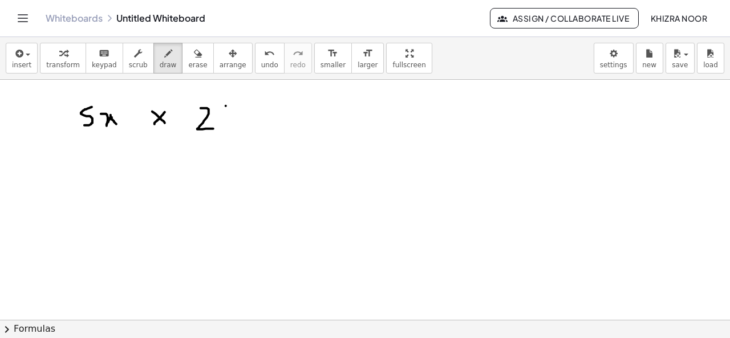
drag, startPoint x: 226, startPoint y: 105, endPoint x: 226, endPoint y: 131, distance: 25.1
click at [226, 131] on div at bounding box center [366, 70] width 733 height 964
drag, startPoint x: 234, startPoint y: 111, endPoint x: 241, endPoint y: 129, distance: 19.7
click at [241, 129] on div at bounding box center [366, 70] width 733 height 964
drag, startPoint x: 485, startPoint y: 113, endPoint x: 480, endPoint y: 132, distance: 18.8
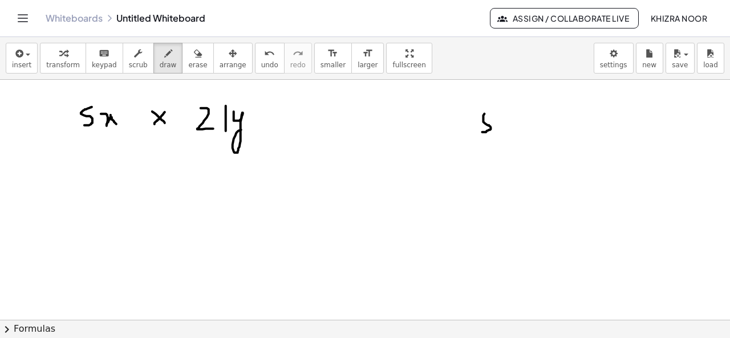
click at [480, 132] on div at bounding box center [366, 70] width 733 height 964
drag, startPoint x: 488, startPoint y: 112, endPoint x: 497, endPoint y: 112, distance: 9.1
click at [497, 112] on div at bounding box center [366, 70] width 733 height 964
drag, startPoint x: 506, startPoint y: 118, endPoint x: 522, endPoint y: 136, distance: 23.8
click at [522, 136] on div at bounding box center [366, 70] width 733 height 964
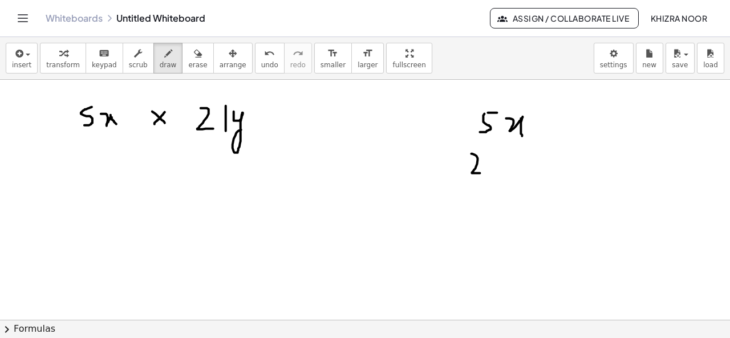
drag, startPoint x: 472, startPoint y: 153, endPoint x: 481, endPoint y: 173, distance: 21.7
click at [481, 173] on div at bounding box center [366, 70] width 733 height 964
drag, startPoint x: 491, startPoint y: 149, endPoint x: 490, endPoint y: 171, distance: 22.3
click at [490, 171] on div at bounding box center [366, 70] width 733 height 964
drag, startPoint x: 508, startPoint y: 153, endPoint x: 514, endPoint y: 176, distance: 23.5
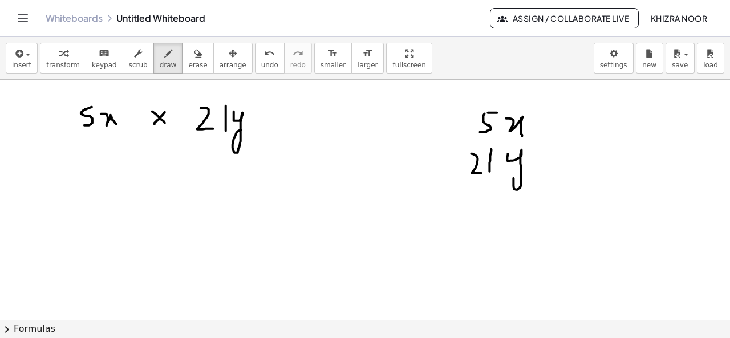
click at [514, 176] on div at bounding box center [366, 70] width 733 height 964
drag, startPoint x: 440, startPoint y: 198, endPoint x: 614, endPoint y: 190, distance: 174.7
click at [614, 190] on div at bounding box center [366, 70] width 733 height 964
drag, startPoint x: 315, startPoint y: 108, endPoint x: 333, endPoint y: 121, distance: 22.0
click at [333, 121] on div at bounding box center [366, 70] width 733 height 964
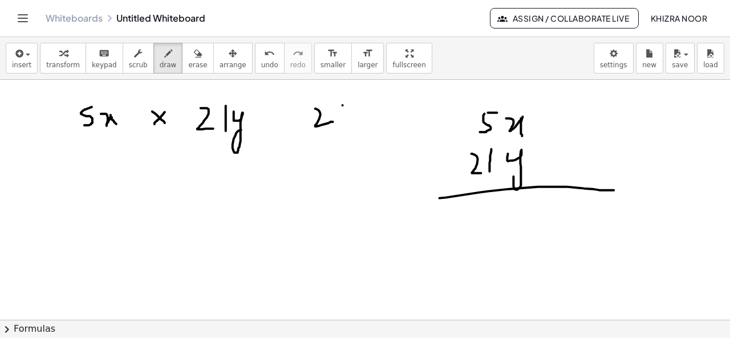
drag, startPoint x: 343, startPoint y: 105, endPoint x: 342, endPoint y: 123, distance: 17.7
click at [342, 123] on div at bounding box center [366, 70] width 733 height 964
drag, startPoint x: 342, startPoint y: 143, endPoint x: 336, endPoint y: 160, distance: 18.8
click at [336, 160] on div at bounding box center [366, 70] width 733 height 964
drag, startPoint x: 310, startPoint y: 165, endPoint x: 366, endPoint y: 168, distance: 56.5
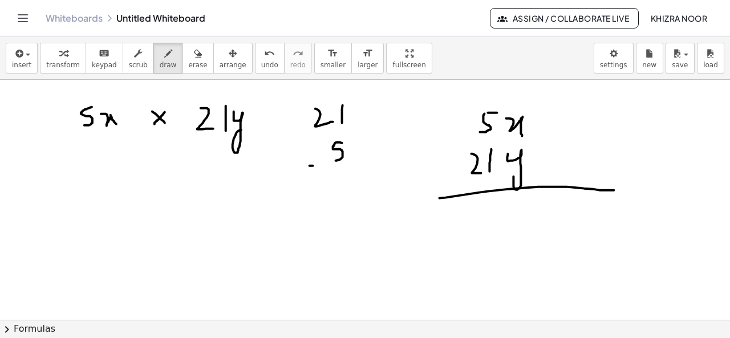
click at [366, 168] on div at bounding box center [366, 70] width 733 height 964
drag, startPoint x: 344, startPoint y: 180, endPoint x: 342, endPoint y: 195, distance: 15.6
click at [342, 195] on div at bounding box center [366, 70] width 733 height 964
drag, startPoint x: 346, startPoint y: 178, endPoint x: 353, endPoint y: 178, distance: 8.0
click at [353, 178] on div at bounding box center [366, 70] width 733 height 964
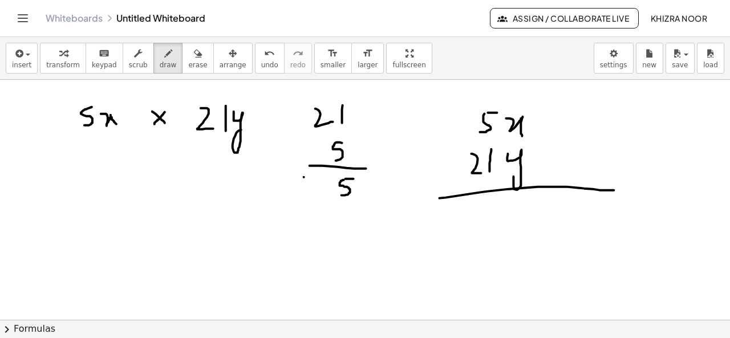
drag, startPoint x: 304, startPoint y: 177, endPoint x: 304, endPoint y: 196, distance: 18.8
click at [304, 196] on div at bounding box center [366, 70] width 733 height 964
click at [320, 186] on div at bounding box center [366, 70] width 733 height 964
drag, startPoint x: 462, startPoint y: 210, endPoint x: 462, endPoint y: 231, distance: 20.5
click at [462, 231] on div at bounding box center [366, 70] width 733 height 964
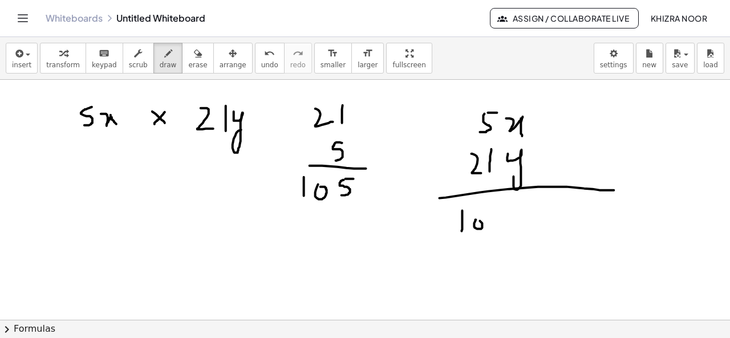
click at [479, 221] on div at bounding box center [366, 70] width 733 height 964
drag, startPoint x: 503, startPoint y: 208, endPoint x: 495, endPoint y: 231, distance: 24.2
click at [495, 231] on div at bounding box center [366, 70] width 733 height 964
drag, startPoint x: 503, startPoint y: 140, endPoint x: 523, endPoint y: 141, distance: 20.5
click at [523, 141] on div at bounding box center [366, 70] width 733 height 964
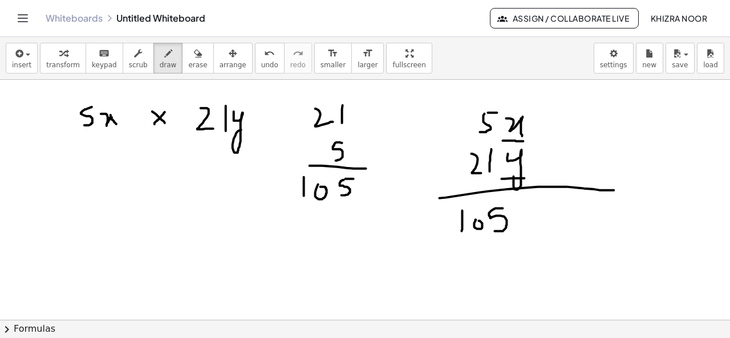
drag, startPoint x: 502, startPoint y: 178, endPoint x: 525, endPoint y: 178, distance: 22.8
click at [525, 178] on div at bounding box center [366, 70] width 733 height 964
drag, startPoint x: 519, startPoint y: 220, endPoint x: 537, endPoint y: 234, distance: 23.2
click at [537, 234] on div at bounding box center [366, 70] width 733 height 964
drag, startPoint x: 545, startPoint y: 213, endPoint x: 542, endPoint y: 240, distance: 27.5
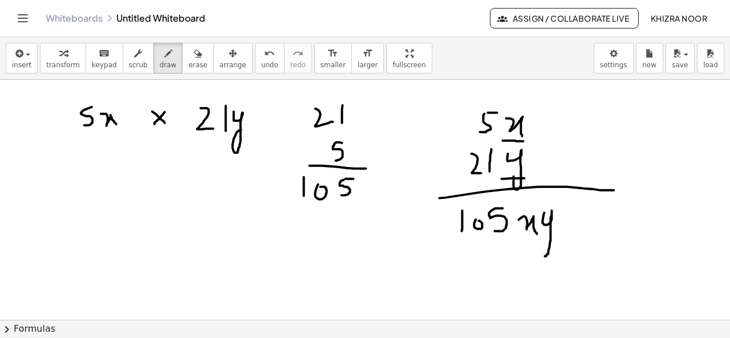
click at [542, 240] on div at bounding box center [366, 70] width 733 height 964
click at [501, 107] on div at bounding box center [366, 70] width 733 height 964
drag, startPoint x: 501, startPoint y: 107, endPoint x: 484, endPoint y: 108, distance: 16.5
click at [484, 108] on div at bounding box center [366, 70] width 733 height 964
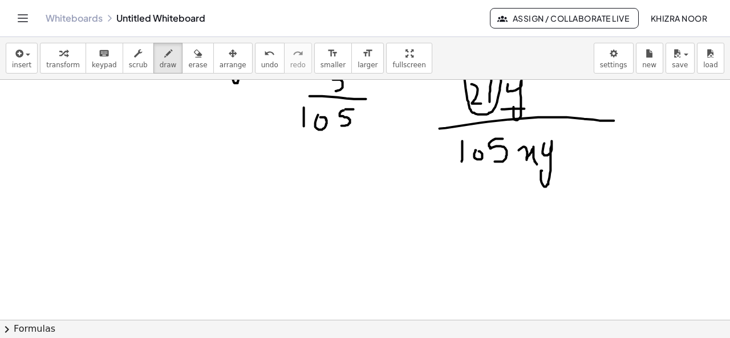
scroll to position [575, 0]
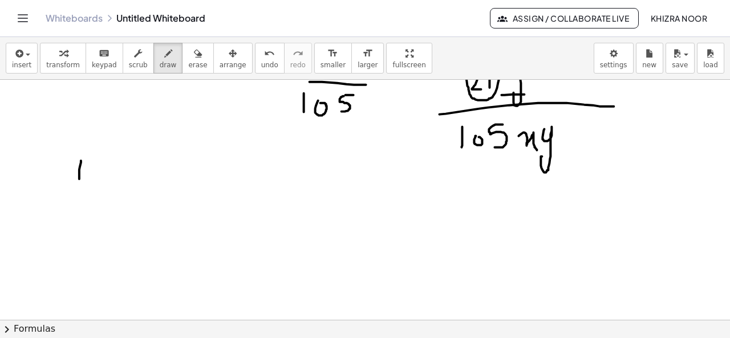
drag, startPoint x: 81, startPoint y: 160, endPoint x: 79, endPoint y: 179, distance: 18.9
drag, startPoint x: 92, startPoint y: 165, endPoint x: 90, endPoint y: 177, distance: 11.5
drag, startPoint x: 469, startPoint y: 178, endPoint x: 472, endPoint y: 203, distance: 25.2
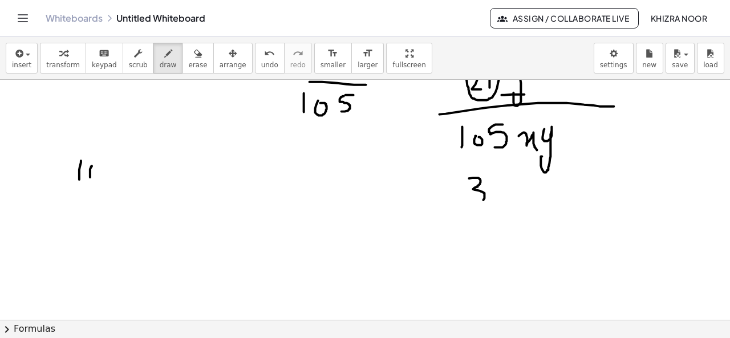
drag, startPoint x: 496, startPoint y: 177, endPoint x: 508, endPoint y: 199, distance: 24.8
drag, startPoint x: 529, startPoint y: 184, endPoint x: 540, endPoint y: 203, distance: 22.0
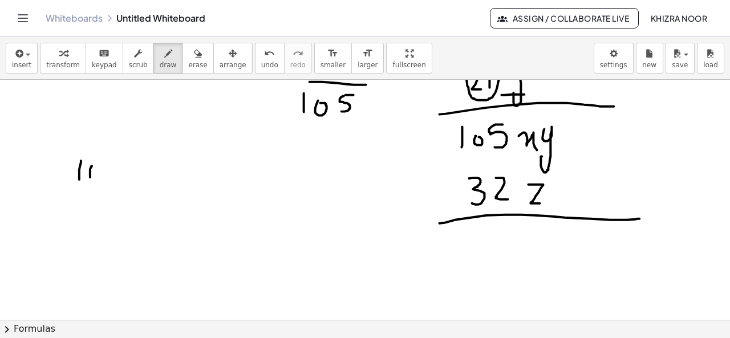
drag, startPoint x: 440, startPoint y: 223, endPoint x: 641, endPoint y: 218, distance: 201.3
drag, startPoint x: 190, startPoint y: 147, endPoint x: 188, endPoint y: 160, distance: 13.3
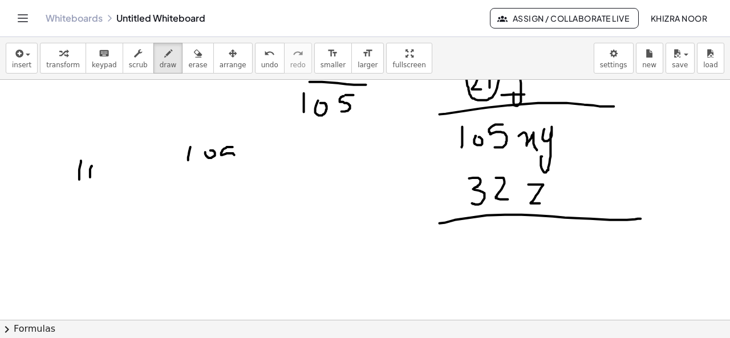
drag, startPoint x: 233, startPoint y: 147, endPoint x: 226, endPoint y: 162, distance: 16.8
drag, startPoint x: 204, startPoint y: 179, endPoint x: 202, endPoint y: 198, distance: 19.5
drag, startPoint x: 229, startPoint y: 177, endPoint x: 236, endPoint y: 200, distance: 23.4
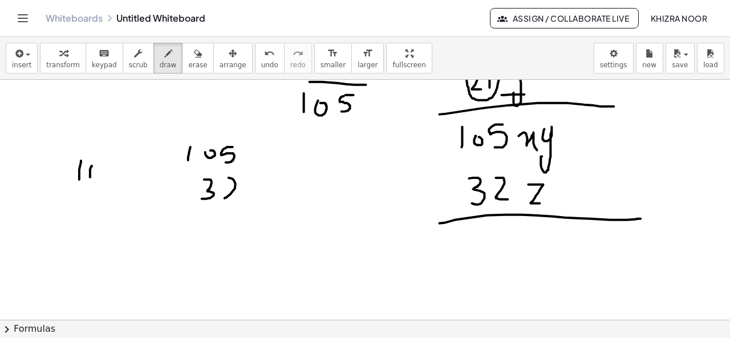
drag, startPoint x: 159, startPoint y: 209, endPoint x: 279, endPoint y: 213, distance: 120.9
drag, startPoint x: 210, startPoint y: 148, endPoint x: 205, endPoint y: 153, distance: 8.1
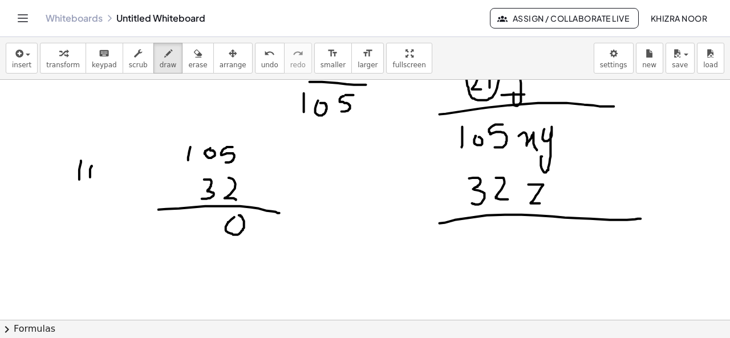
drag, startPoint x: 212, startPoint y: 132, endPoint x: 211, endPoint y: 139, distance: 6.9
drag, startPoint x: 209, startPoint y: 214, endPoint x: 208, endPoint y: 231, distance: 16.5
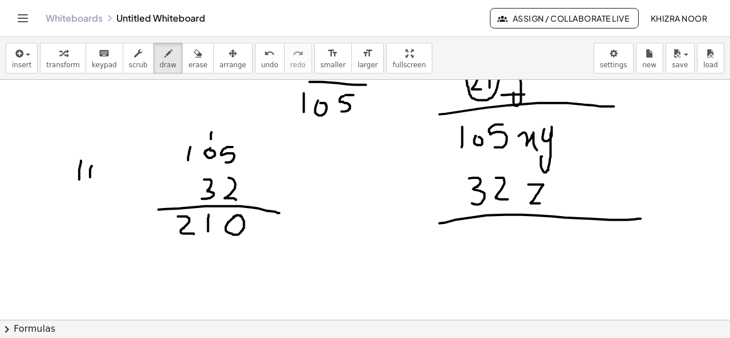
drag, startPoint x: 178, startPoint y: 216, endPoint x: 195, endPoint y: 235, distance: 25.9
drag, startPoint x: 229, startPoint y: 251, endPoint x: 246, endPoint y: 271, distance: 25.9
drag, startPoint x: 240, startPoint y: 249, endPoint x: 226, endPoint y: 268, distance: 23.6
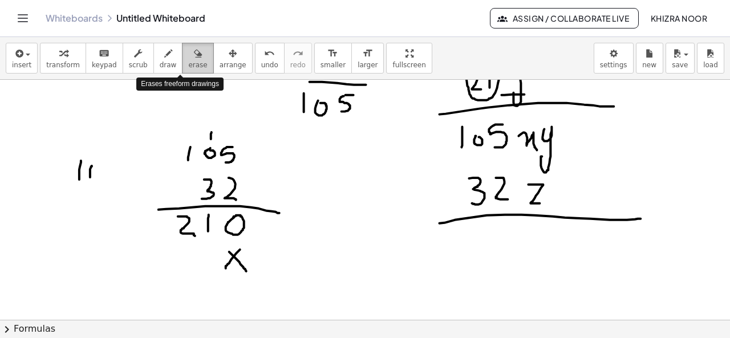
click at [194, 59] on icon "button" at bounding box center [198, 54] width 8 height 14
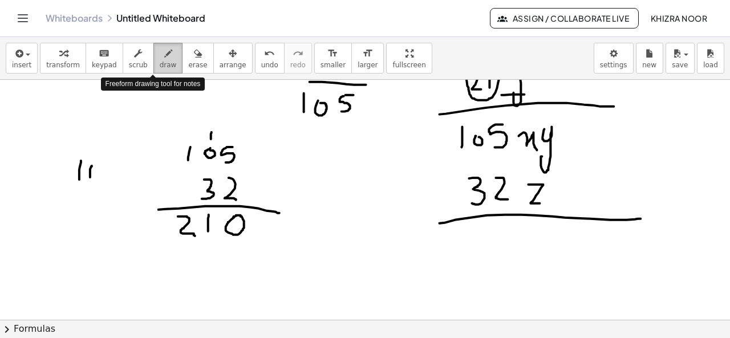
click at [164, 55] on icon "button" at bounding box center [168, 54] width 8 height 14
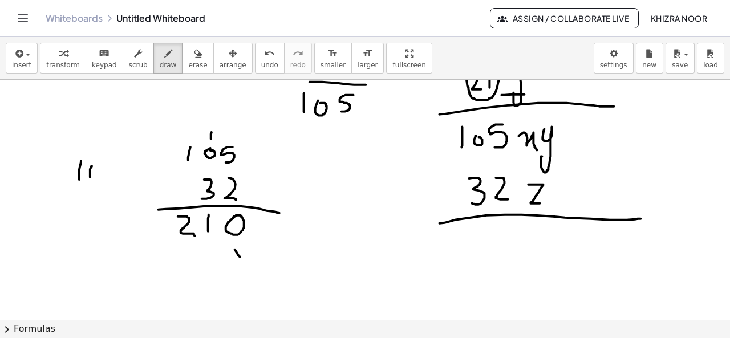
drag, startPoint x: 235, startPoint y: 249, endPoint x: 243, endPoint y: 262, distance: 14.9
drag, startPoint x: 245, startPoint y: 249, endPoint x: 235, endPoint y: 262, distance: 16.2
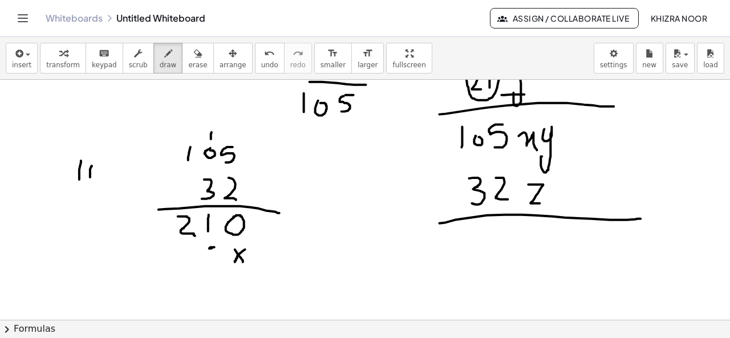
drag, startPoint x: 214, startPoint y: 247, endPoint x: 206, endPoint y: 265, distance: 19.4
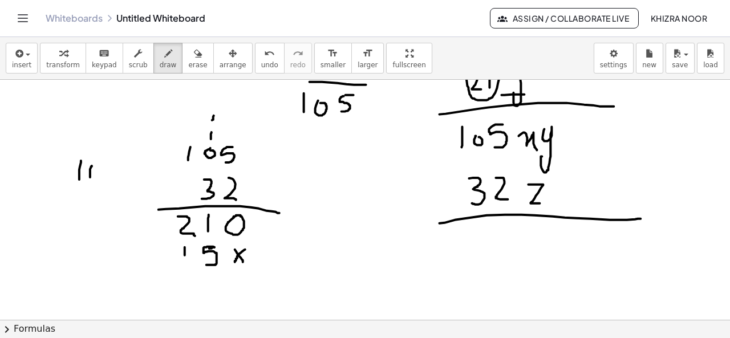
drag, startPoint x: 185, startPoint y: 247, endPoint x: 185, endPoint y: 264, distance: 17.1
drag, startPoint x: 159, startPoint y: 249, endPoint x: 160, endPoint y: 266, distance: 17.1
drag, startPoint x: 139, startPoint y: 274, endPoint x: 281, endPoint y: 285, distance: 141.8
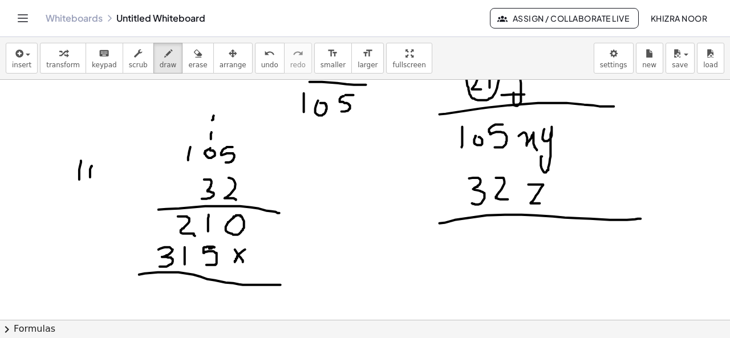
drag, startPoint x: 215, startPoint y: 289, endPoint x: 210, endPoint y: 311, distance: 22.1
drag, startPoint x: 178, startPoint y: 286, endPoint x: 185, endPoint y: 313, distance: 28.2
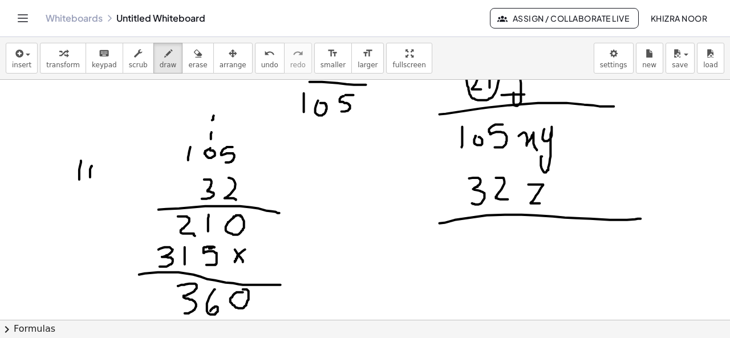
click at [185, 313] on div "×" at bounding box center [365, 200] width 730 height 240
drag, startPoint x: 155, startPoint y: 286, endPoint x: 151, endPoint y: 311, distance: 25.5
drag, startPoint x: 444, startPoint y: 239, endPoint x: 445, endPoint y: 263, distance: 24.5
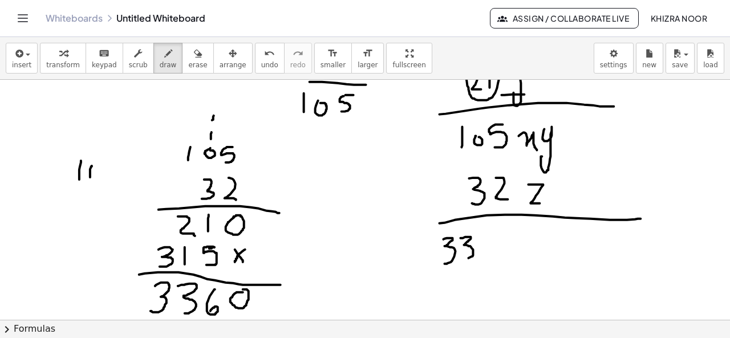
drag, startPoint x: 461, startPoint y: 238, endPoint x: 466, endPoint y: 258, distance: 20.6
drag, startPoint x: 493, startPoint y: 230, endPoint x: 485, endPoint y: 251, distance: 23.1
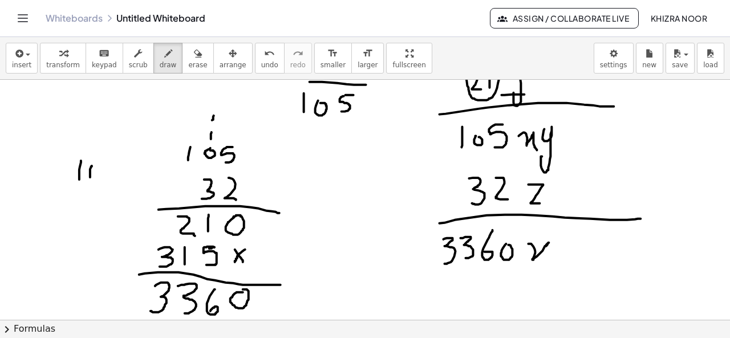
drag, startPoint x: 529, startPoint y: 243, endPoint x: 548, endPoint y: 263, distance: 27.4
drag, startPoint x: 556, startPoint y: 240, endPoint x: 558, endPoint y: 273, distance: 32.5
drag, startPoint x: 583, startPoint y: 247, endPoint x: 610, endPoint y: 265, distance: 32.6
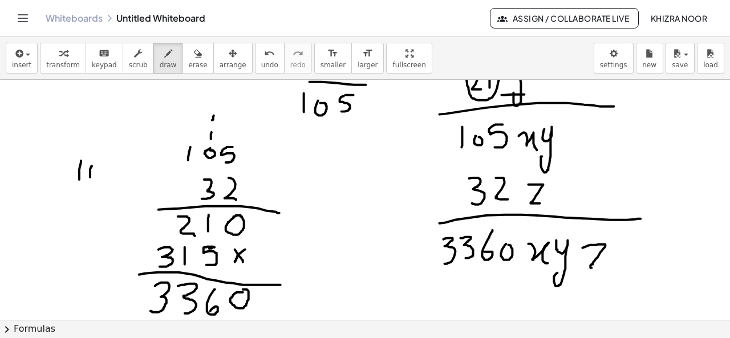
drag, startPoint x: 432, startPoint y: 272, endPoint x: 611, endPoint y: 279, distance: 179.2
